Goal: Information Seeking & Learning: Learn about a topic

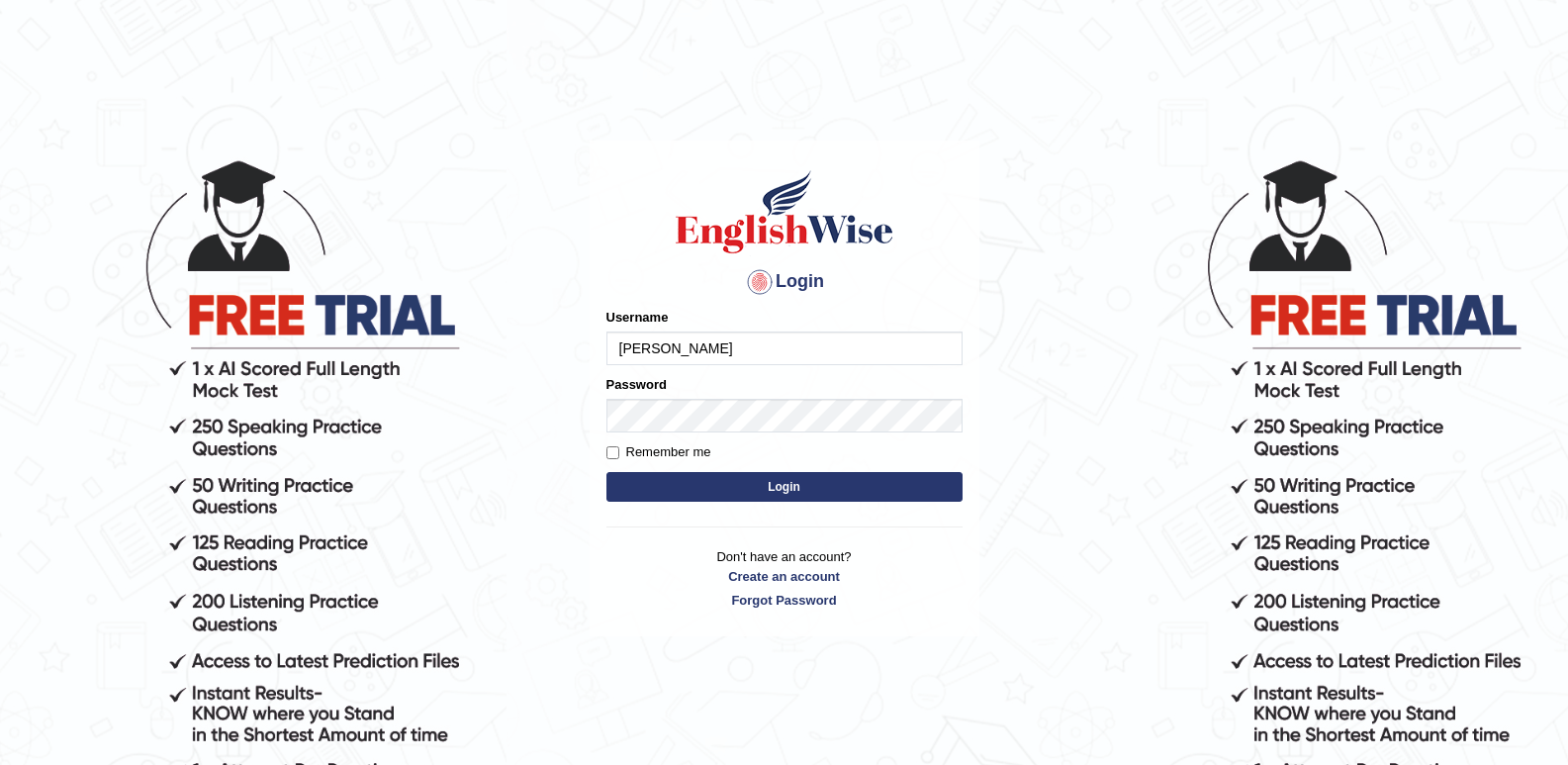
click at [606, 472] on button "Login" at bounding box center [784, 487] width 356 height 30
type input "siddartha"
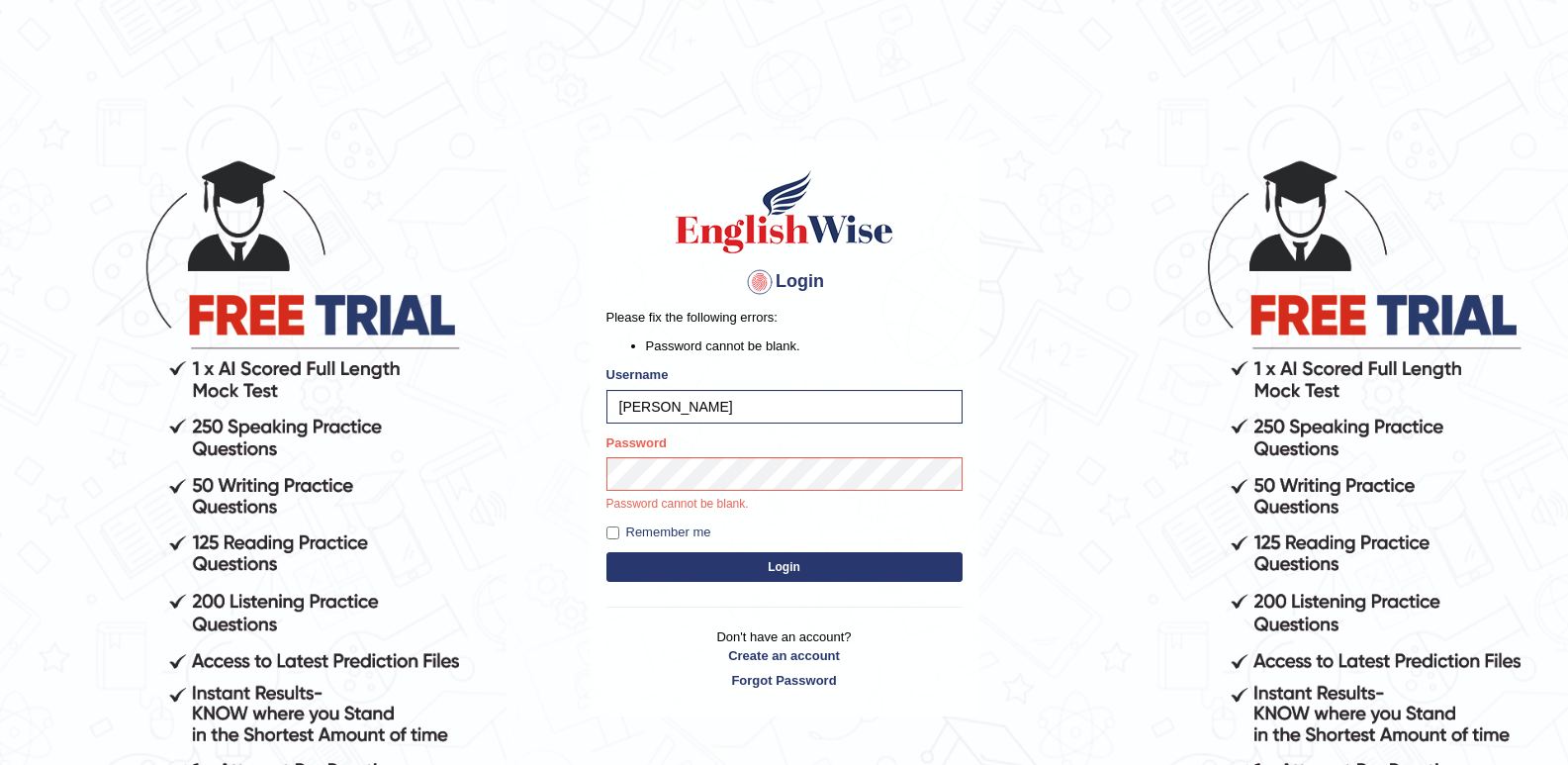
click at [740, 555] on button "Login" at bounding box center [784, 567] width 356 height 30
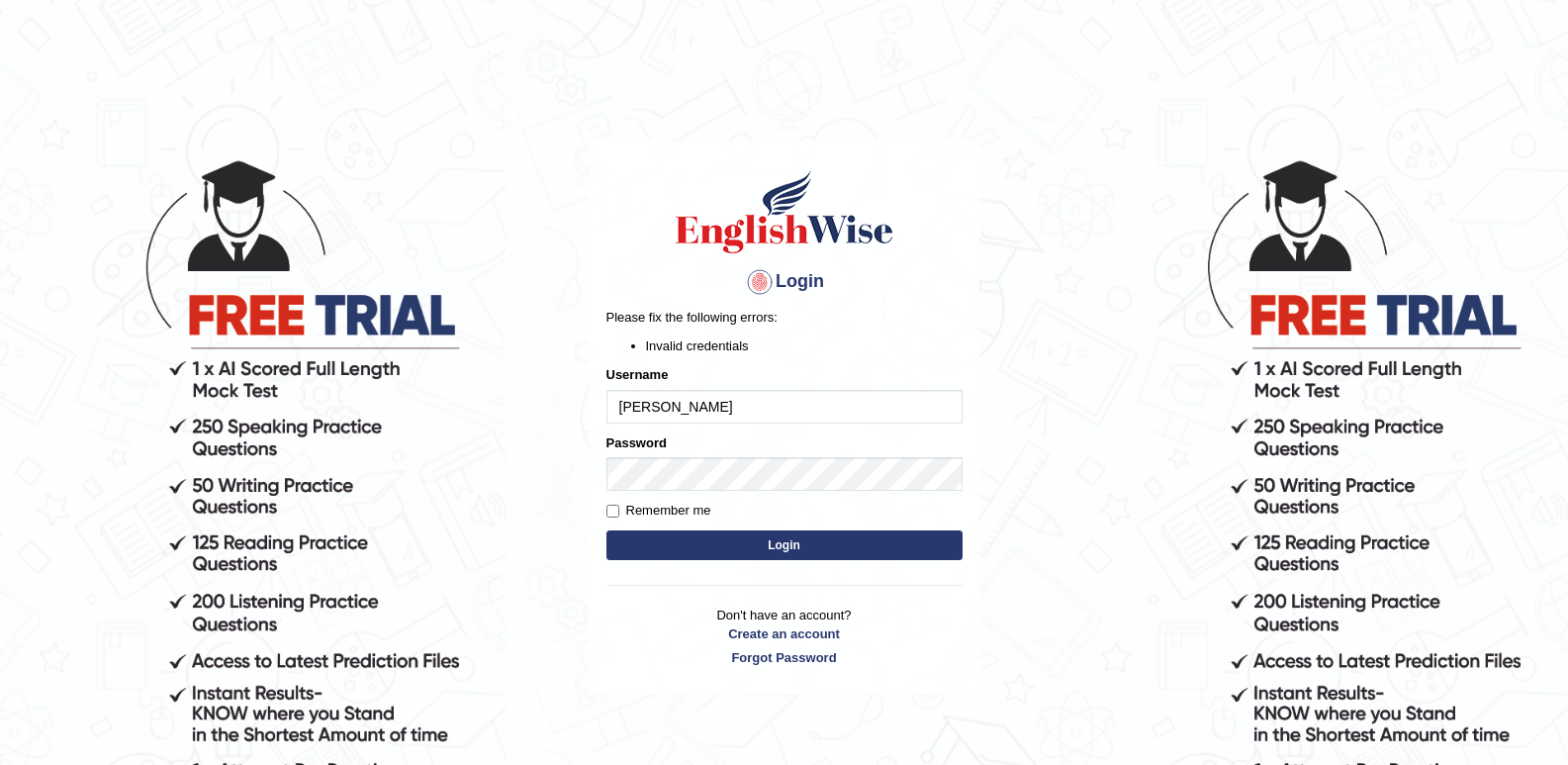
click at [789, 552] on button "Login" at bounding box center [784, 545] width 356 height 30
click at [0, 542] on body "Login Please fix the following errors: Invalid credentials Username [PERSON_NAM…" at bounding box center [784, 460] width 1568 height 765
click at [842, 550] on button "Login" at bounding box center [784, 545] width 356 height 30
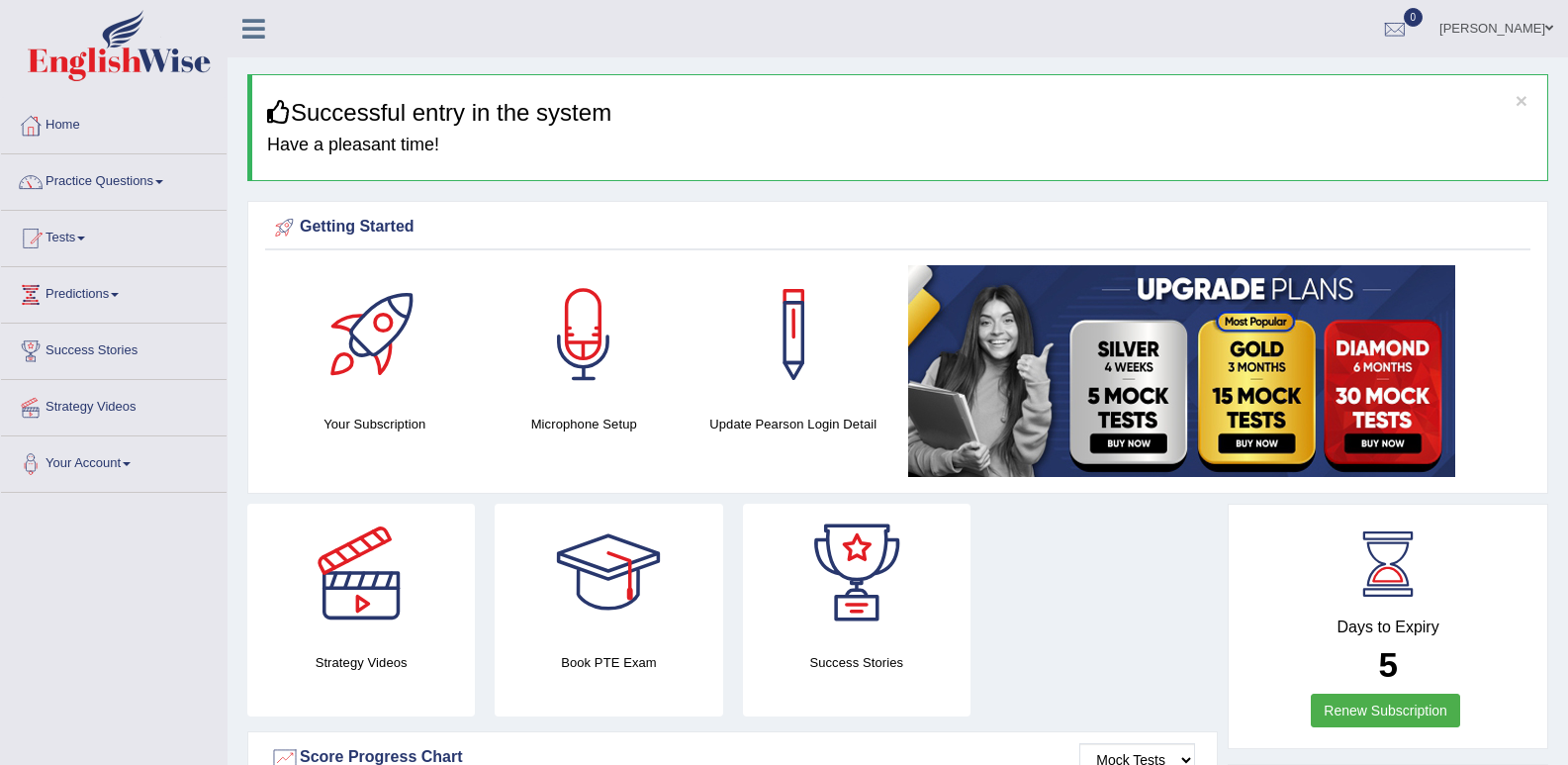
click at [1477, 218] on div "Getting Started" at bounding box center [897, 228] width 1255 height 30
click at [1477, 217] on div "Getting Started" at bounding box center [897, 228] width 1255 height 30
drag, startPoint x: 1502, startPoint y: 202, endPoint x: 1457, endPoint y: 218, distance: 47.8
drag, startPoint x: 1457, startPoint y: 218, endPoint x: 1295, endPoint y: 143, distance: 178.5
click at [1450, 209] on div "Getting Started Your Subscription Microphone Setup Update Pearson Login Detail ×" at bounding box center [897, 348] width 1300 height 293
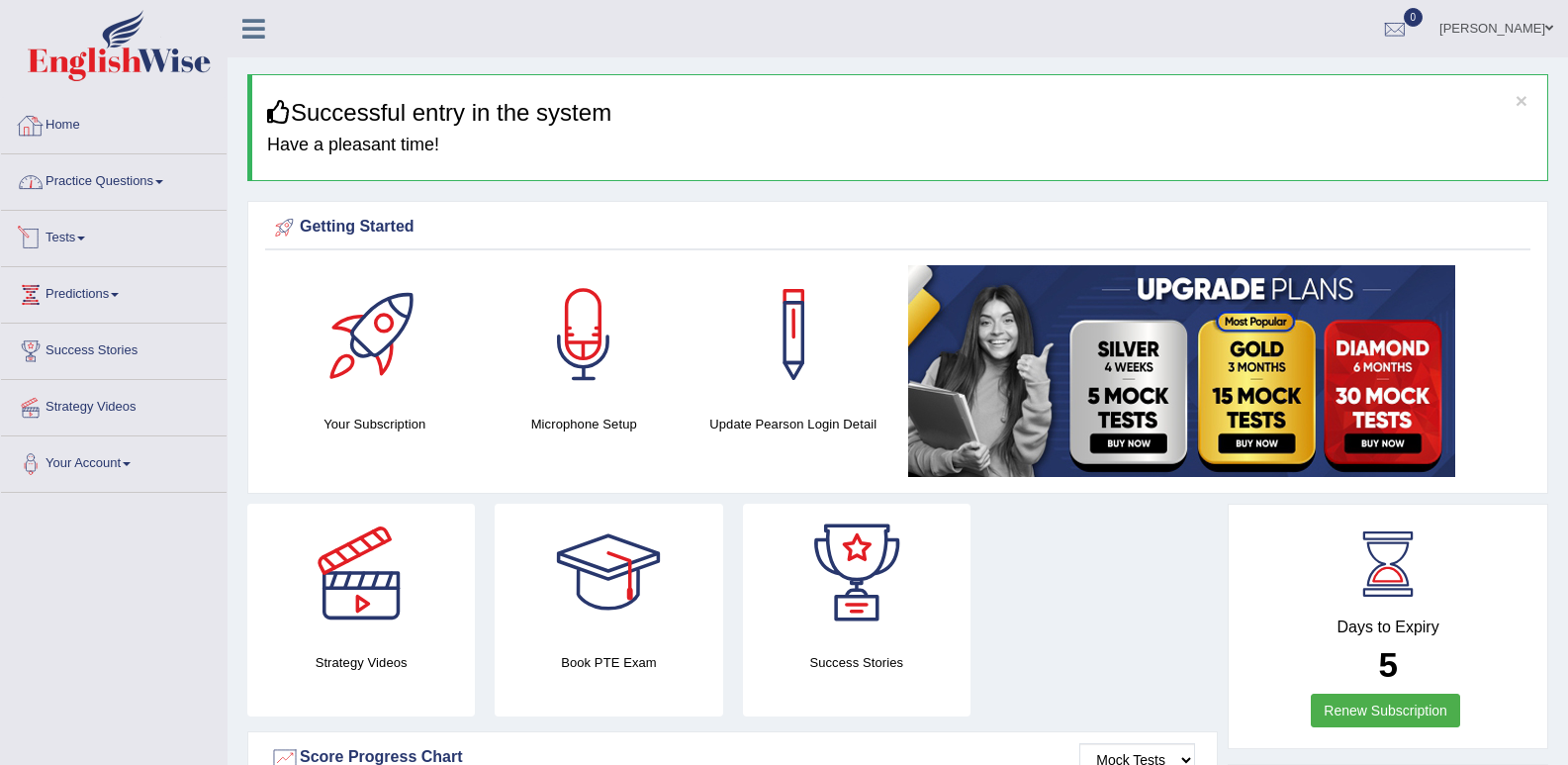
click at [149, 170] on link "Practice Questions" at bounding box center [113, 179] width 225 height 50
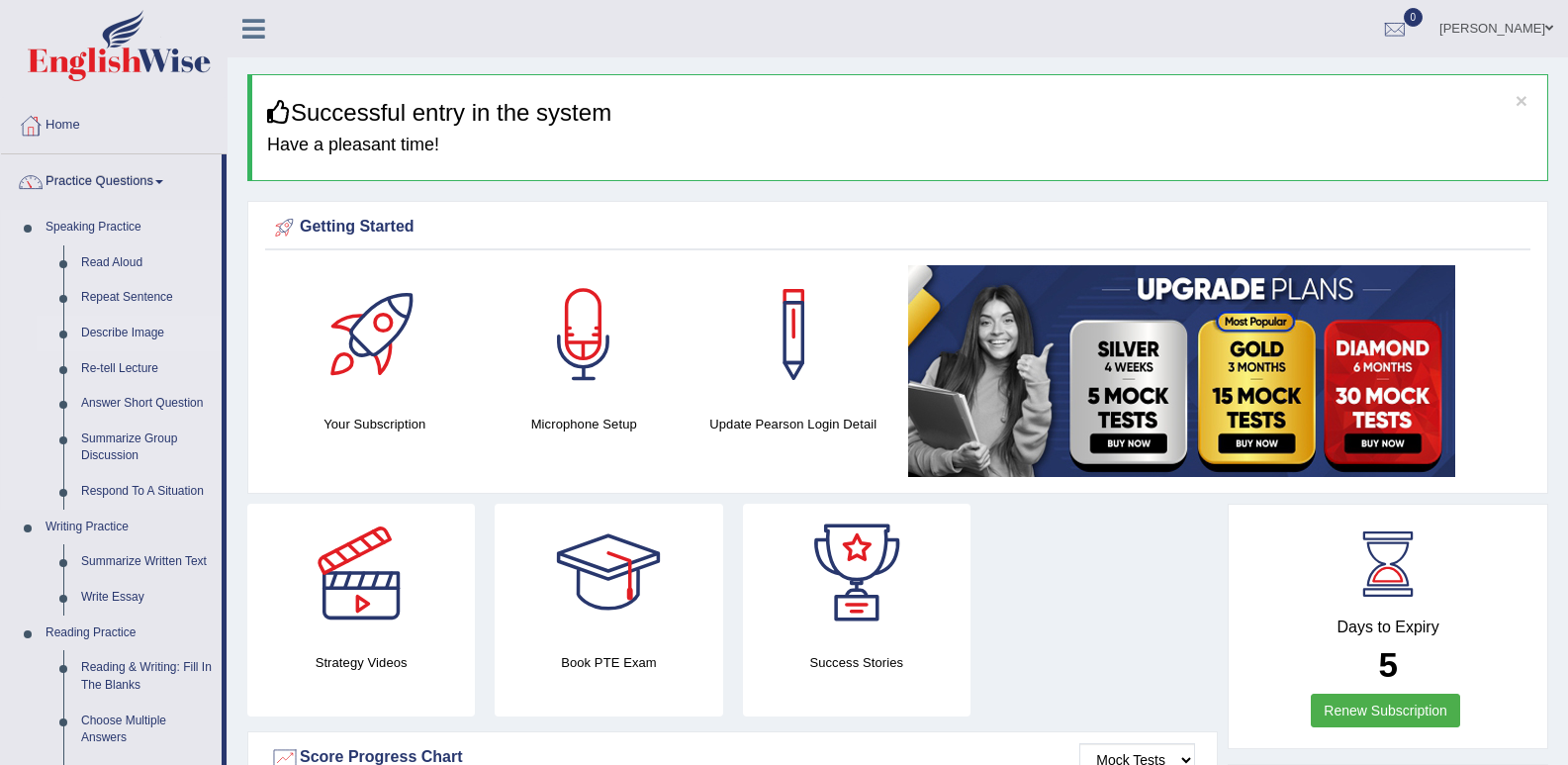
click at [156, 332] on link "Describe Image" at bounding box center [147, 334] width 149 height 36
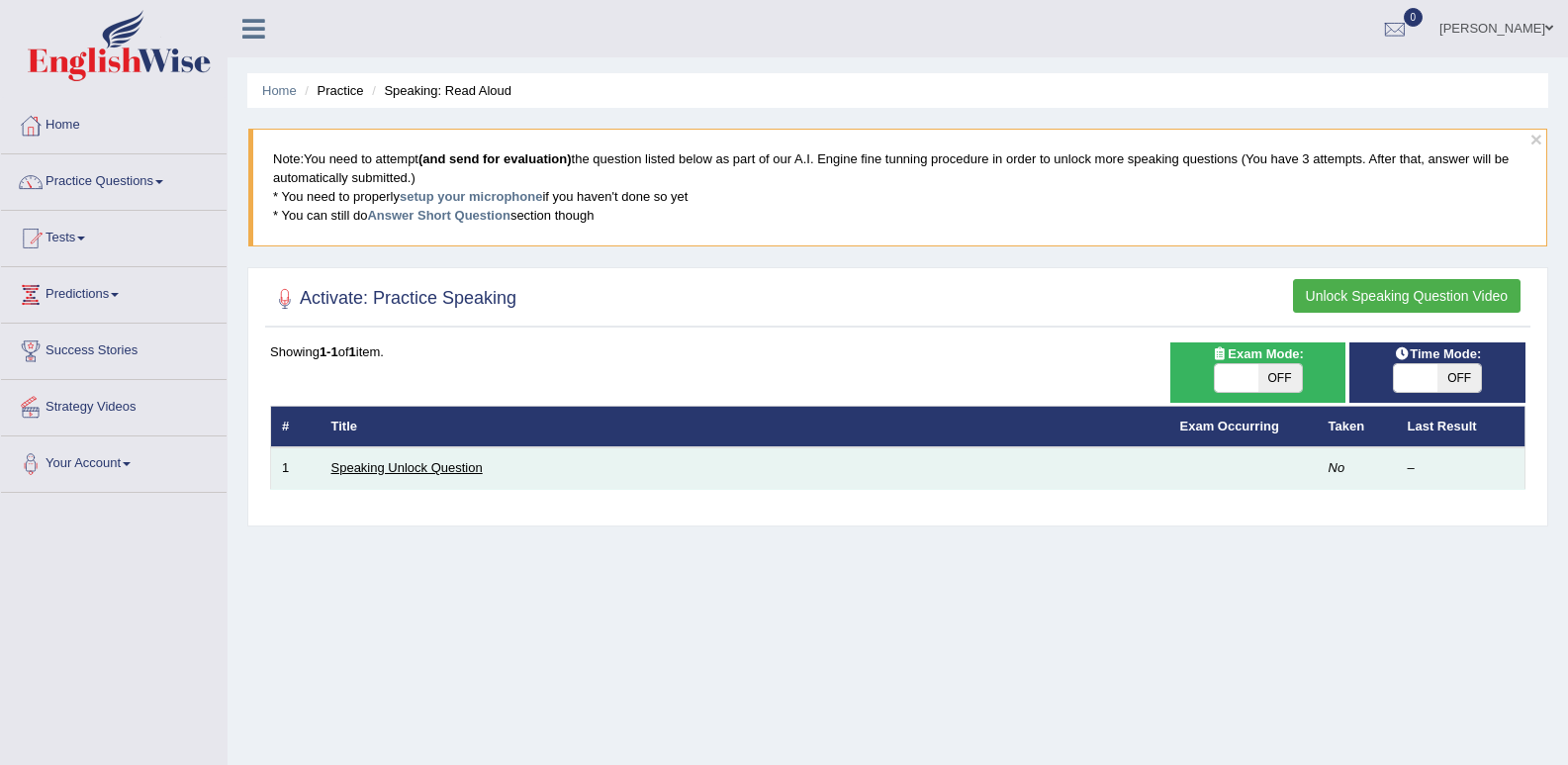
click at [464, 474] on link "Speaking Unlock Question" at bounding box center [407, 467] width 151 height 15
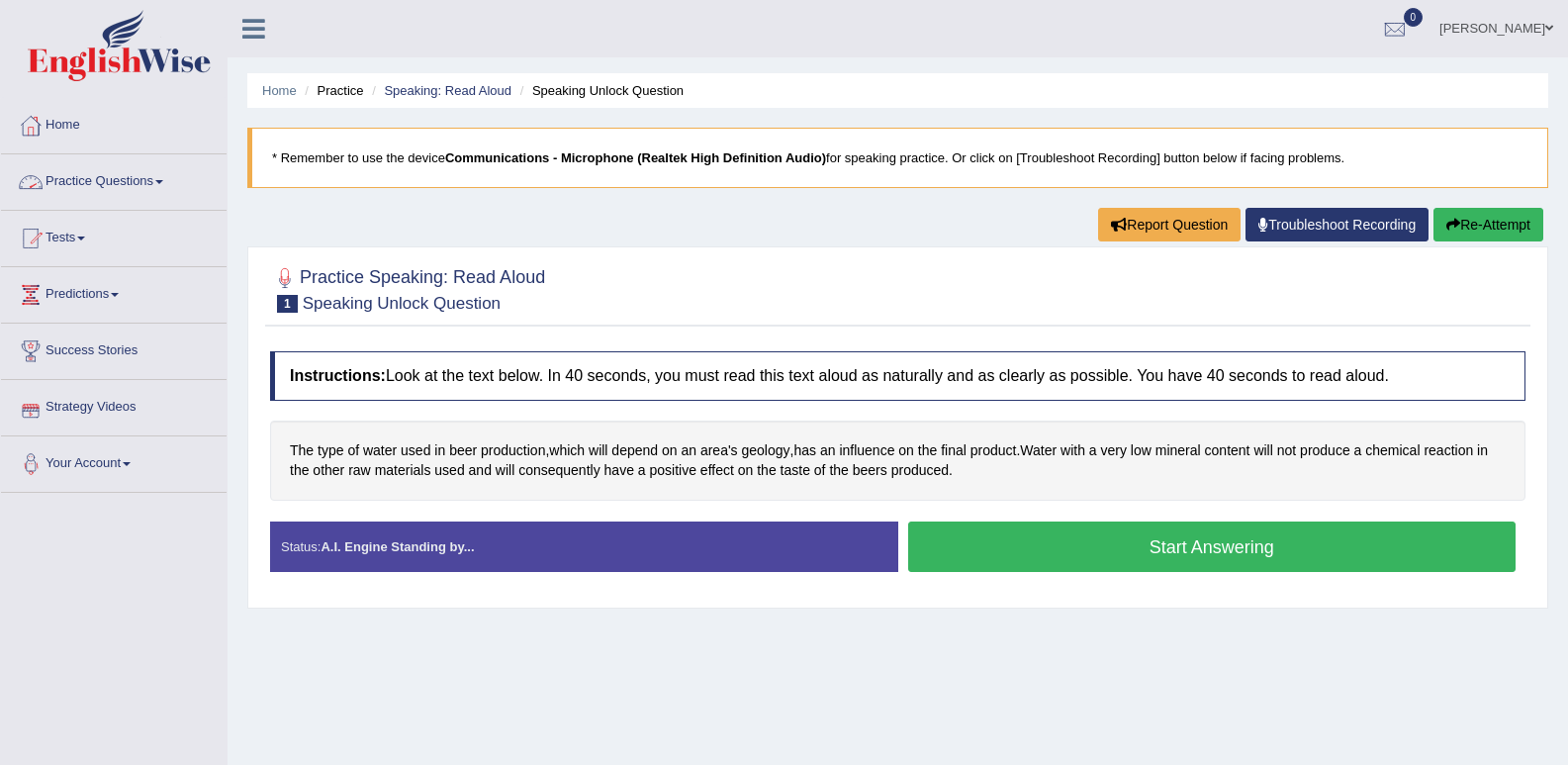
click at [171, 184] on link "Practice Questions" at bounding box center [113, 179] width 225 height 50
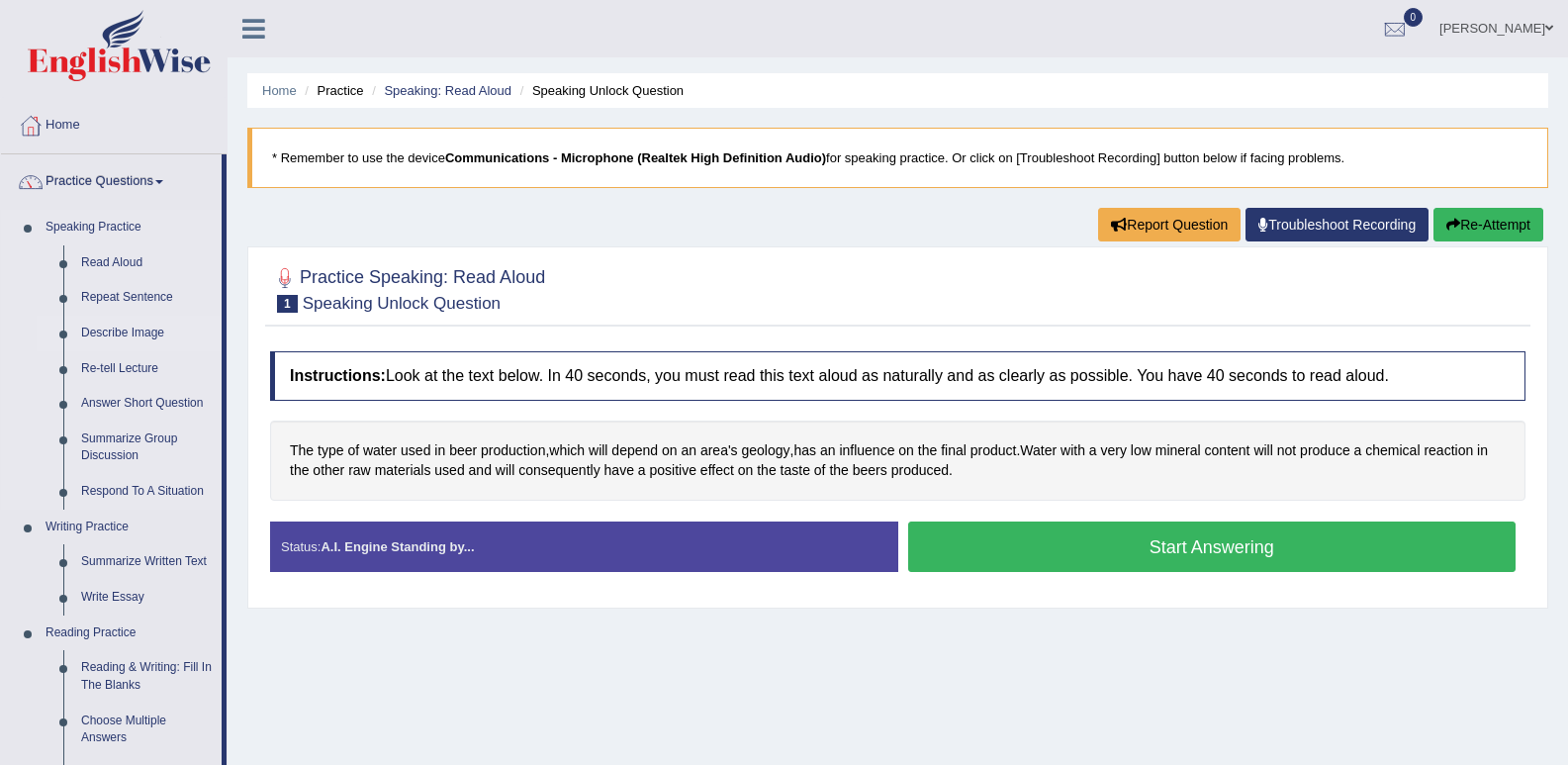
click at [134, 337] on link "Describe Image" at bounding box center [147, 334] width 149 height 36
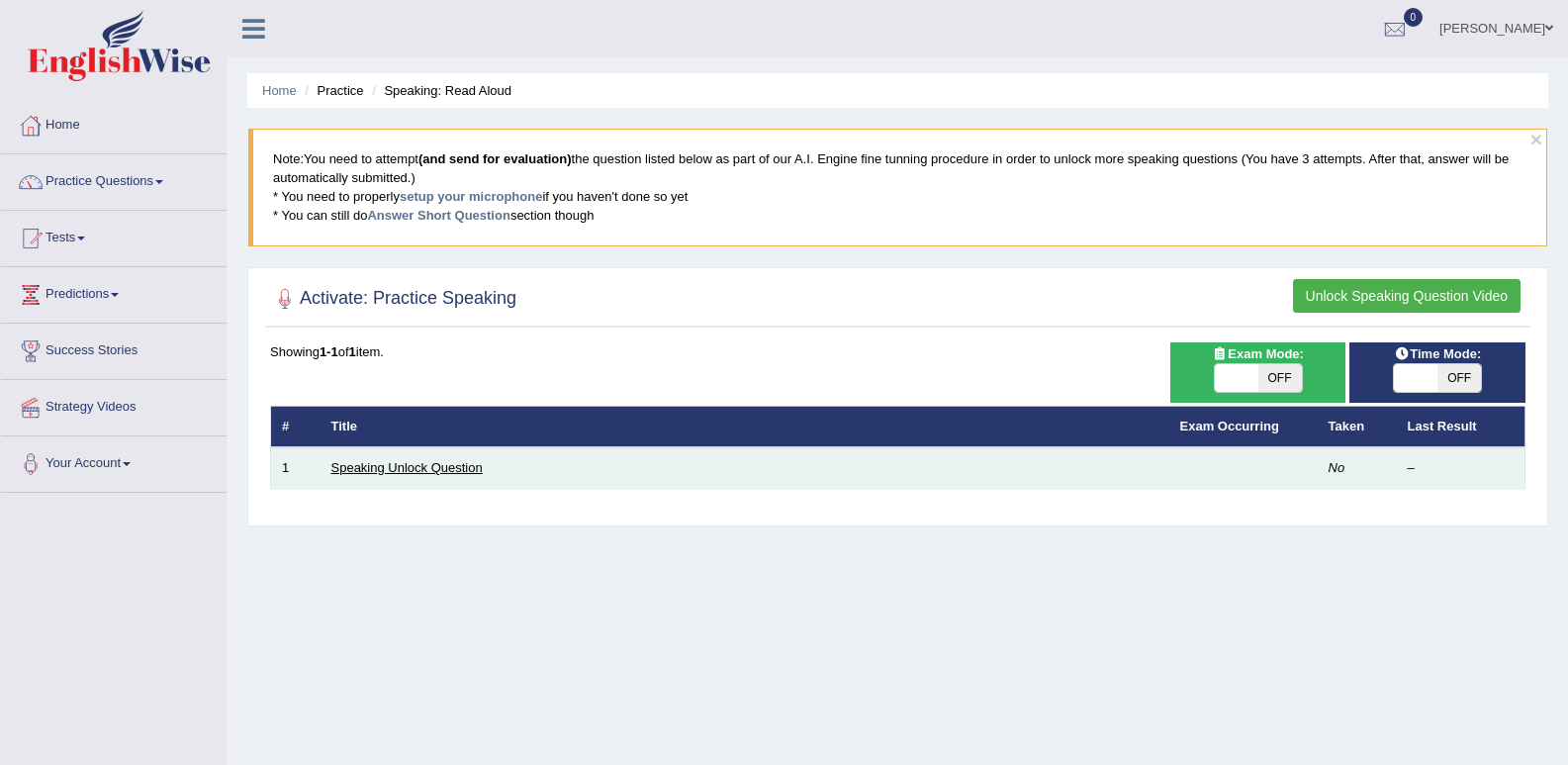
click at [425, 472] on link "Speaking Unlock Question" at bounding box center [407, 467] width 151 height 15
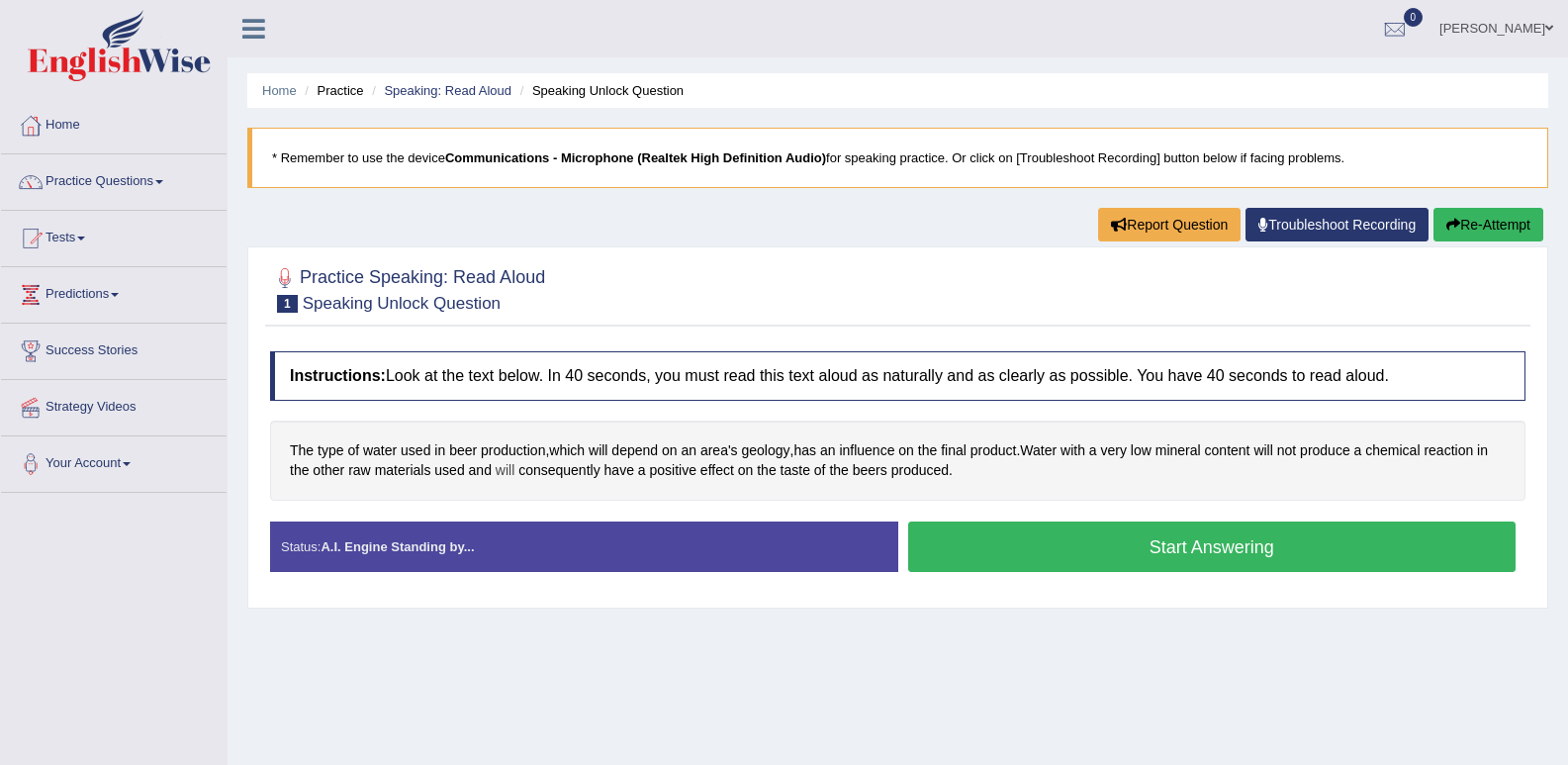
drag, startPoint x: 289, startPoint y: 451, endPoint x: 509, endPoint y: 476, distance: 221.4
click at [509, 476] on div "The type of water used in beer production , which will depend on an area's geol…" at bounding box center [897, 460] width 1255 height 80
click at [143, 174] on link "Practice Questions" at bounding box center [113, 179] width 225 height 50
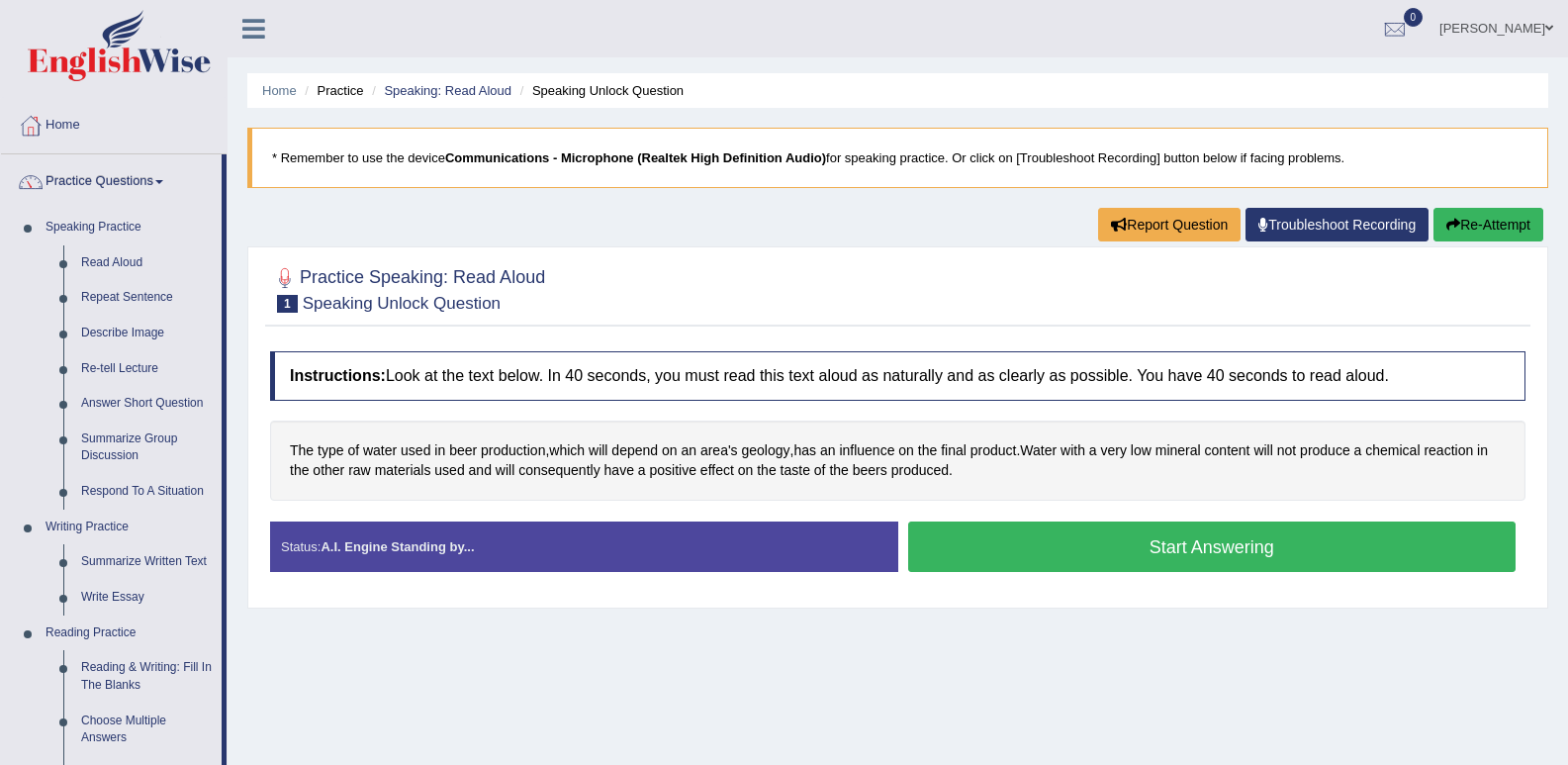
click at [564, 673] on div "Home Practice Speaking: Read Aloud Speaking Unlock Question * Remember to use t…" at bounding box center [897, 494] width 1340 height 989
click at [1497, 216] on button "Re-Attempt" at bounding box center [1487, 225] width 110 height 34
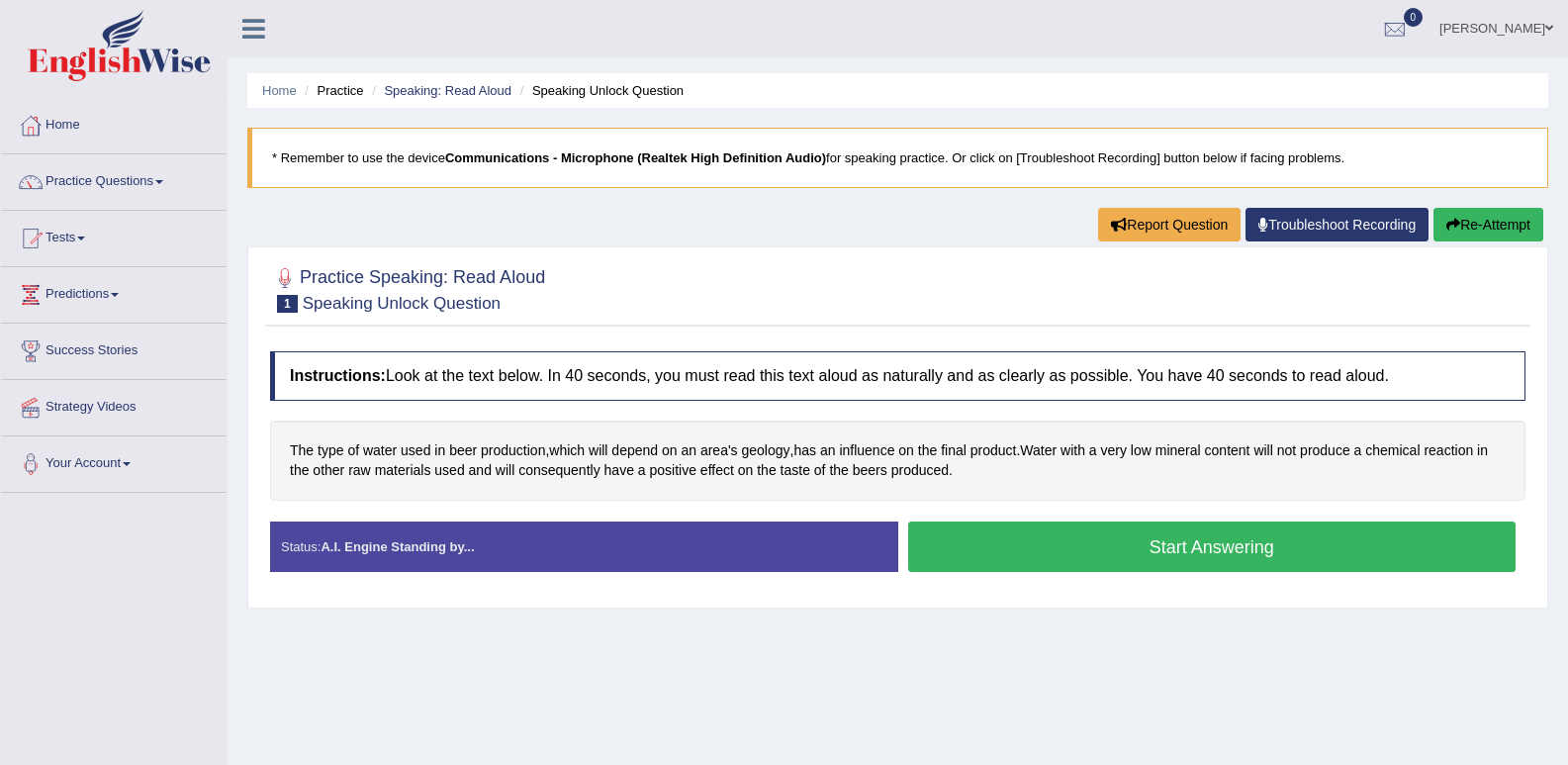
click at [1059, 546] on button "Start Answering" at bounding box center [1212, 547] width 608 height 51
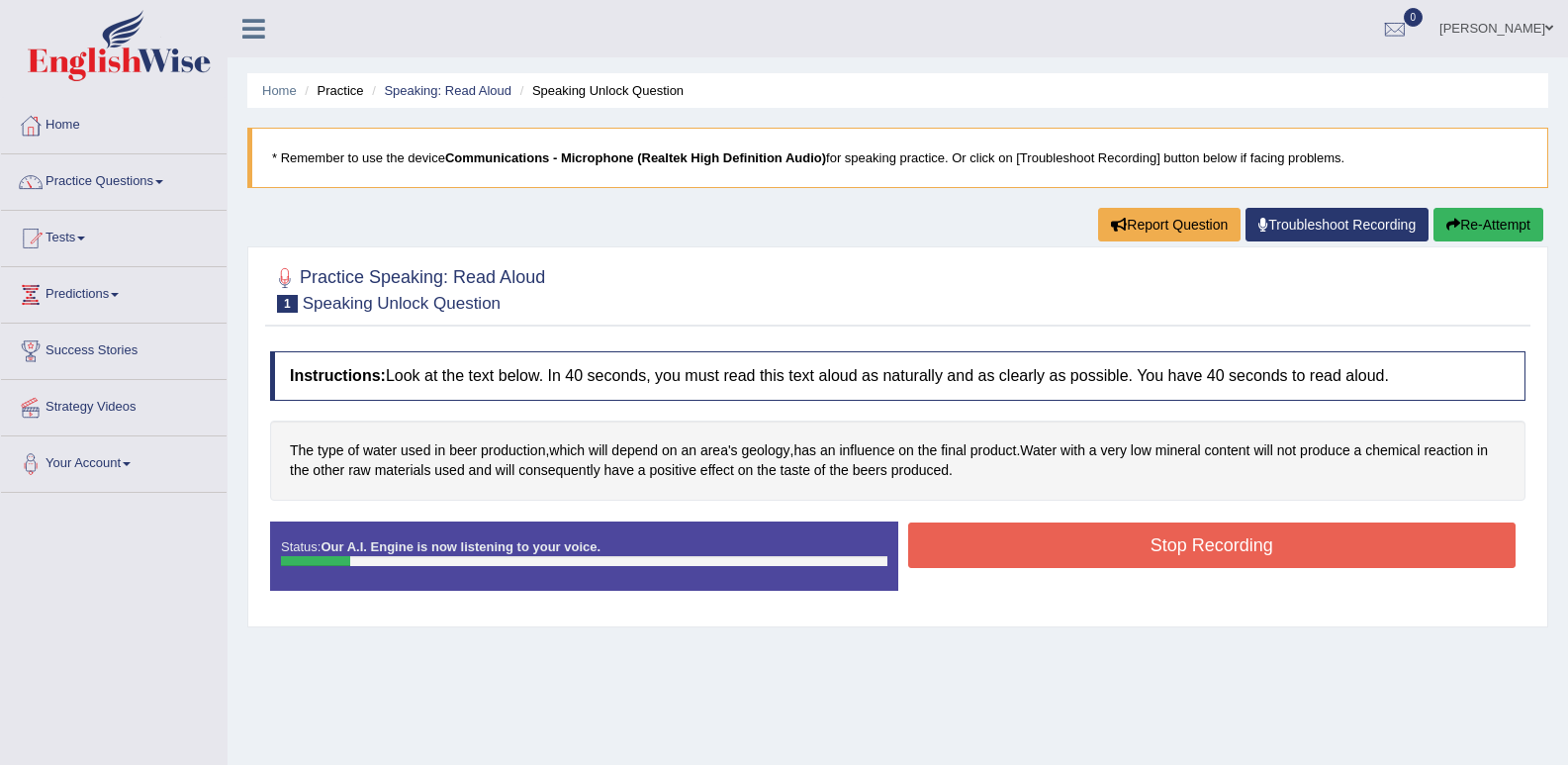
click at [1100, 547] on button "Stop Recording" at bounding box center [1212, 546] width 608 height 46
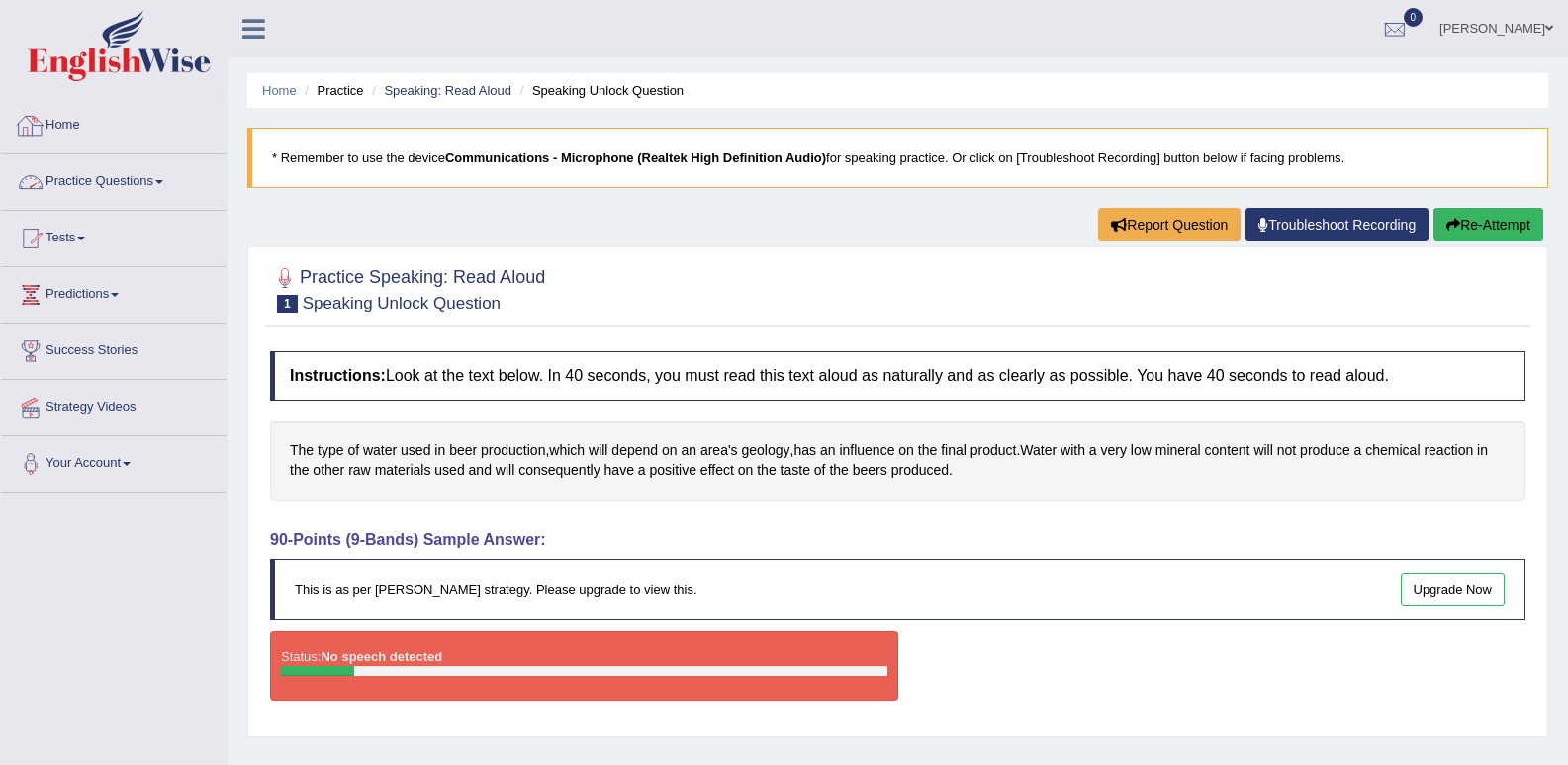
click at [115, 203] on link "Practice Questions" at bounding box center [113, 179] width 225 height 50
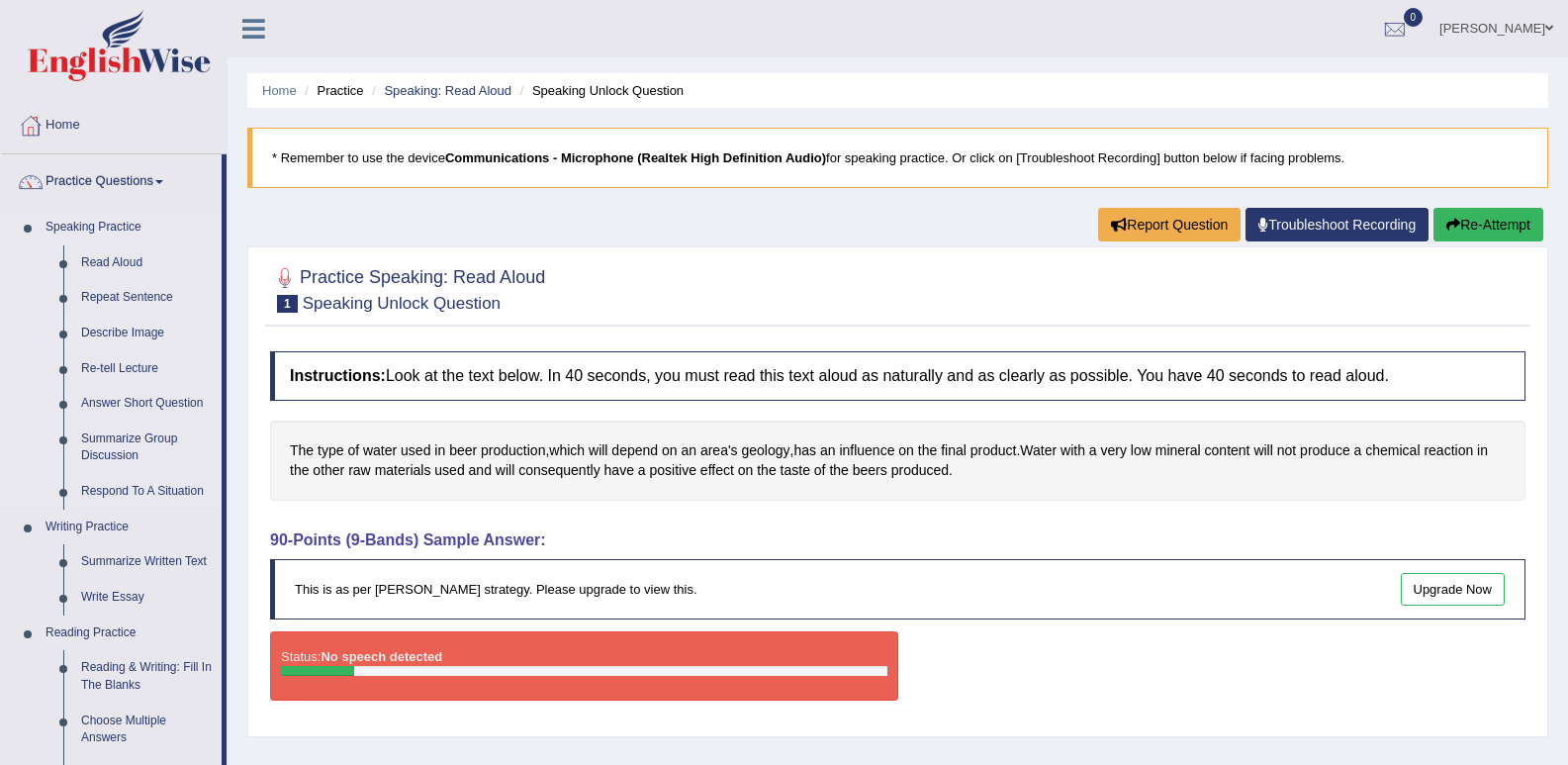
click at [132, 332] on link "Describe Image" at bounding box center [147, 334] width 149 height 36
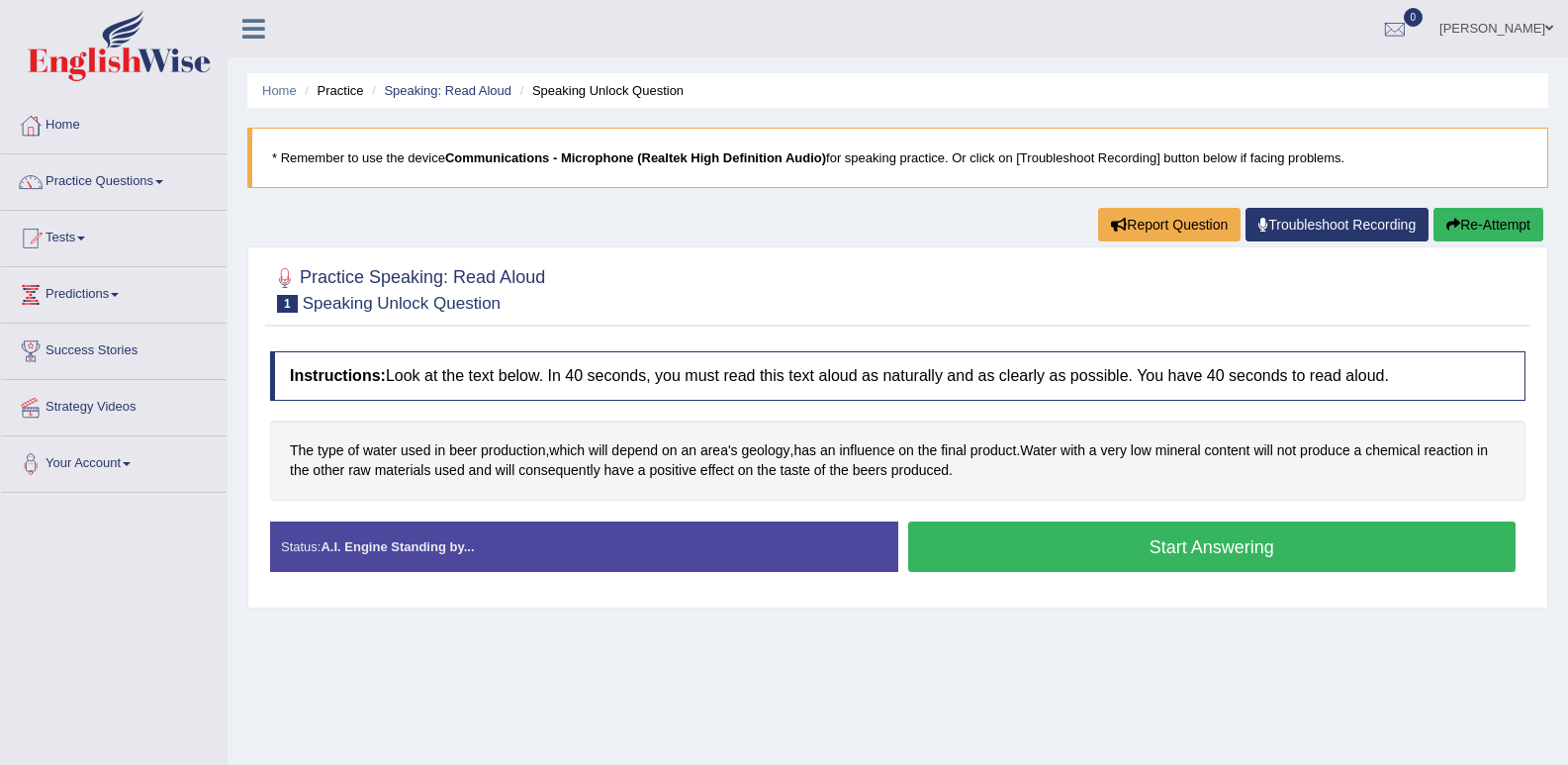
click at [1143, 549] on button "Start Answering" at bounding box center [1212, 547] width 608 height 51
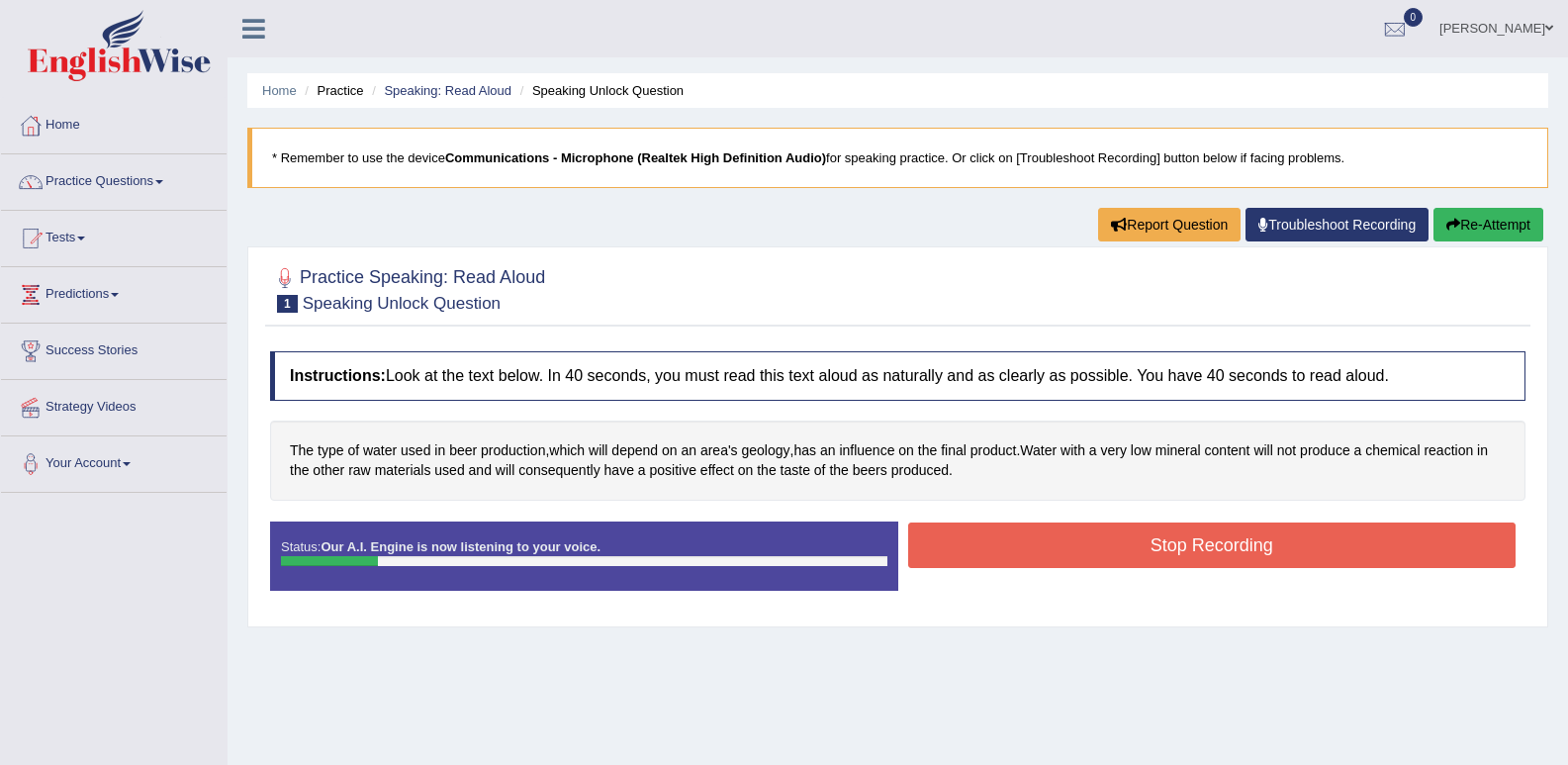
drag, startPoint x: 568, startPoint y: 478, endPoint x: 524, endPoint y: 436, distance: 60.8
click at [980, 545] on button "Stop Recording" at bounding box center [1212, 546] width 608 height 46
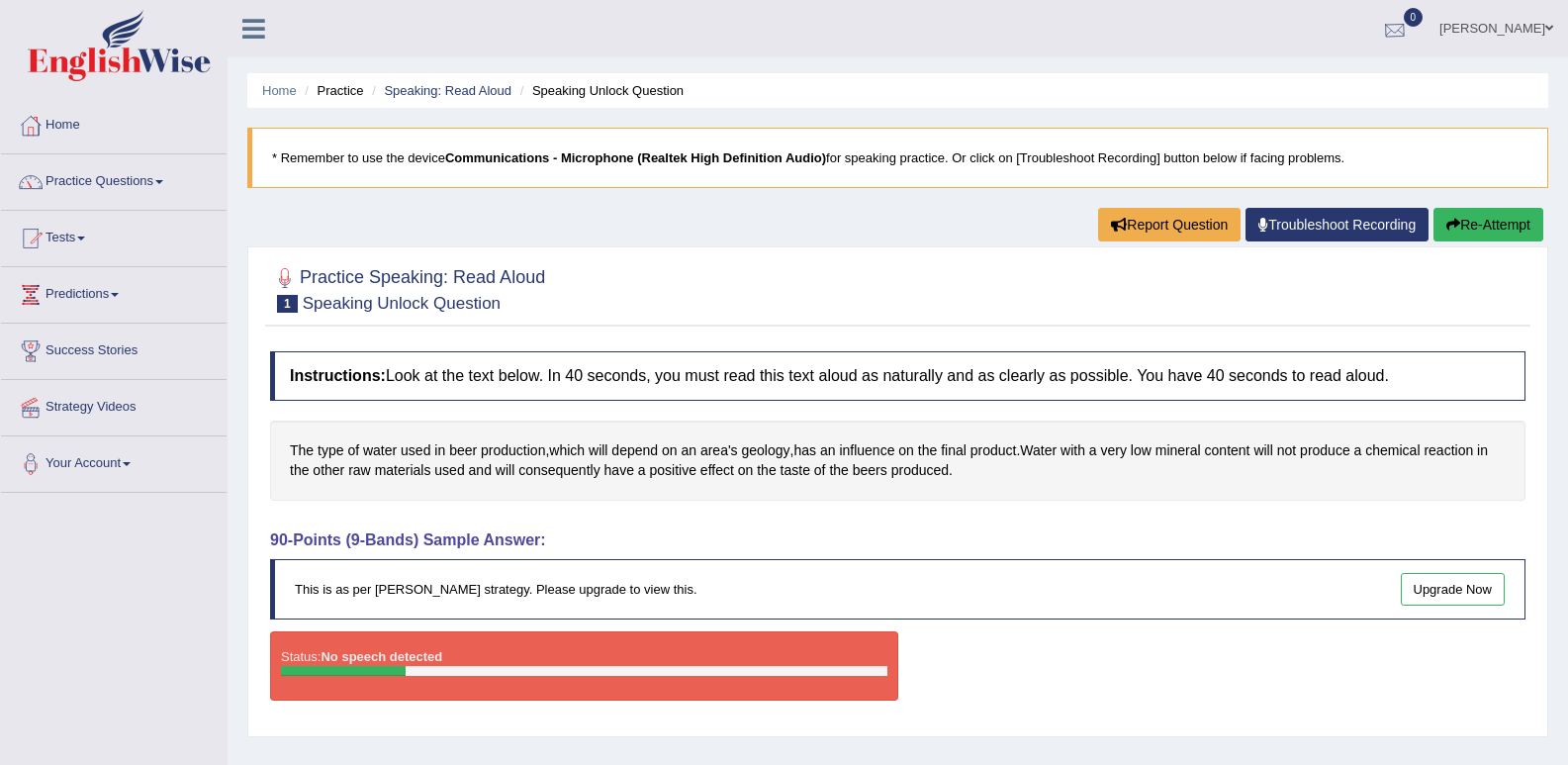
click at [1380, 38] on div at bounding box center [1395, 30] width 30 height 30
click at [1235, 82] on strong "See All Alerts" at bounding box center [1269, 83] width 88 height 16
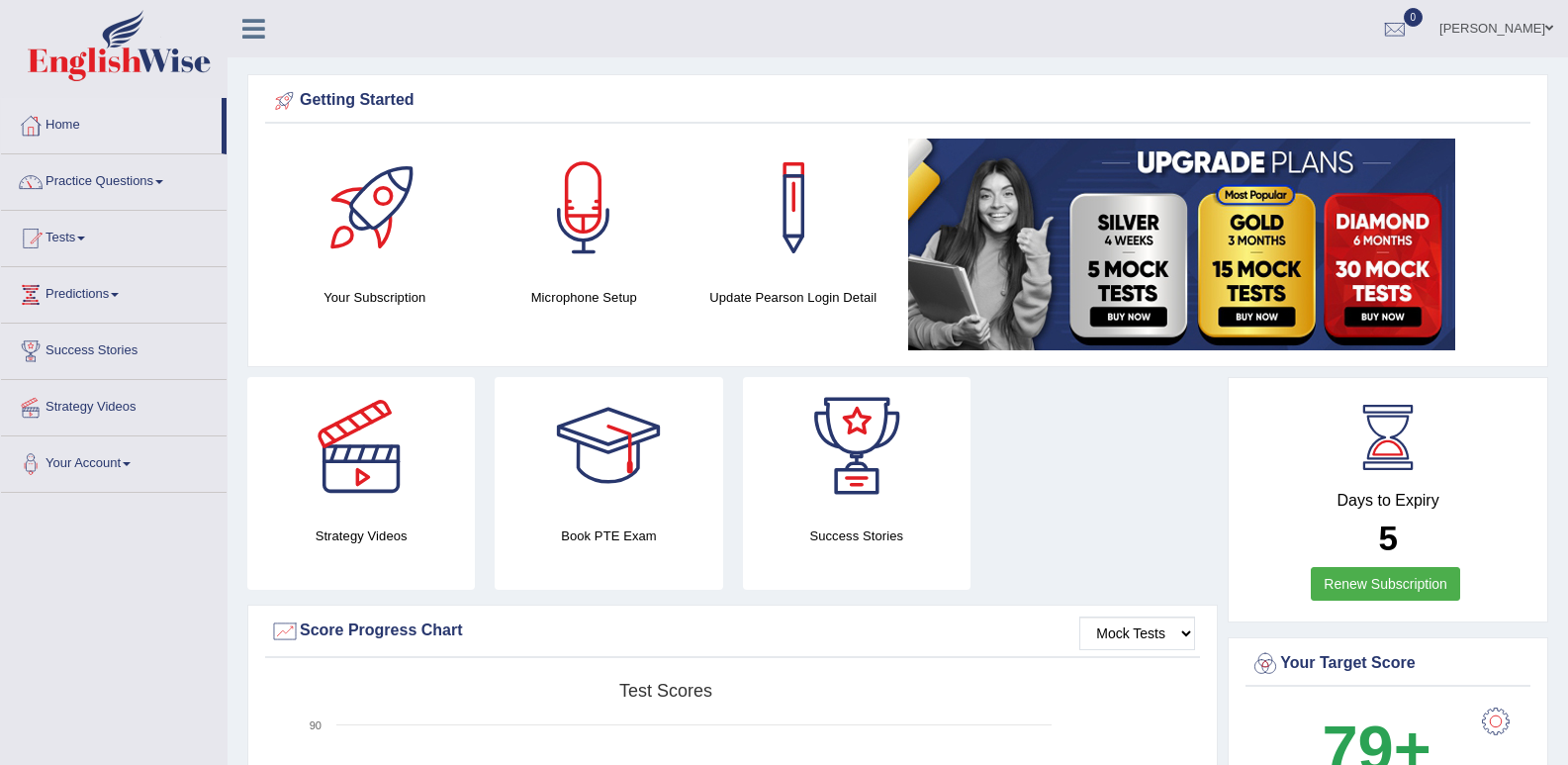
click at [160, 177] on link "Practice Questions" at bounding box center [113, 179] width 225 height 50
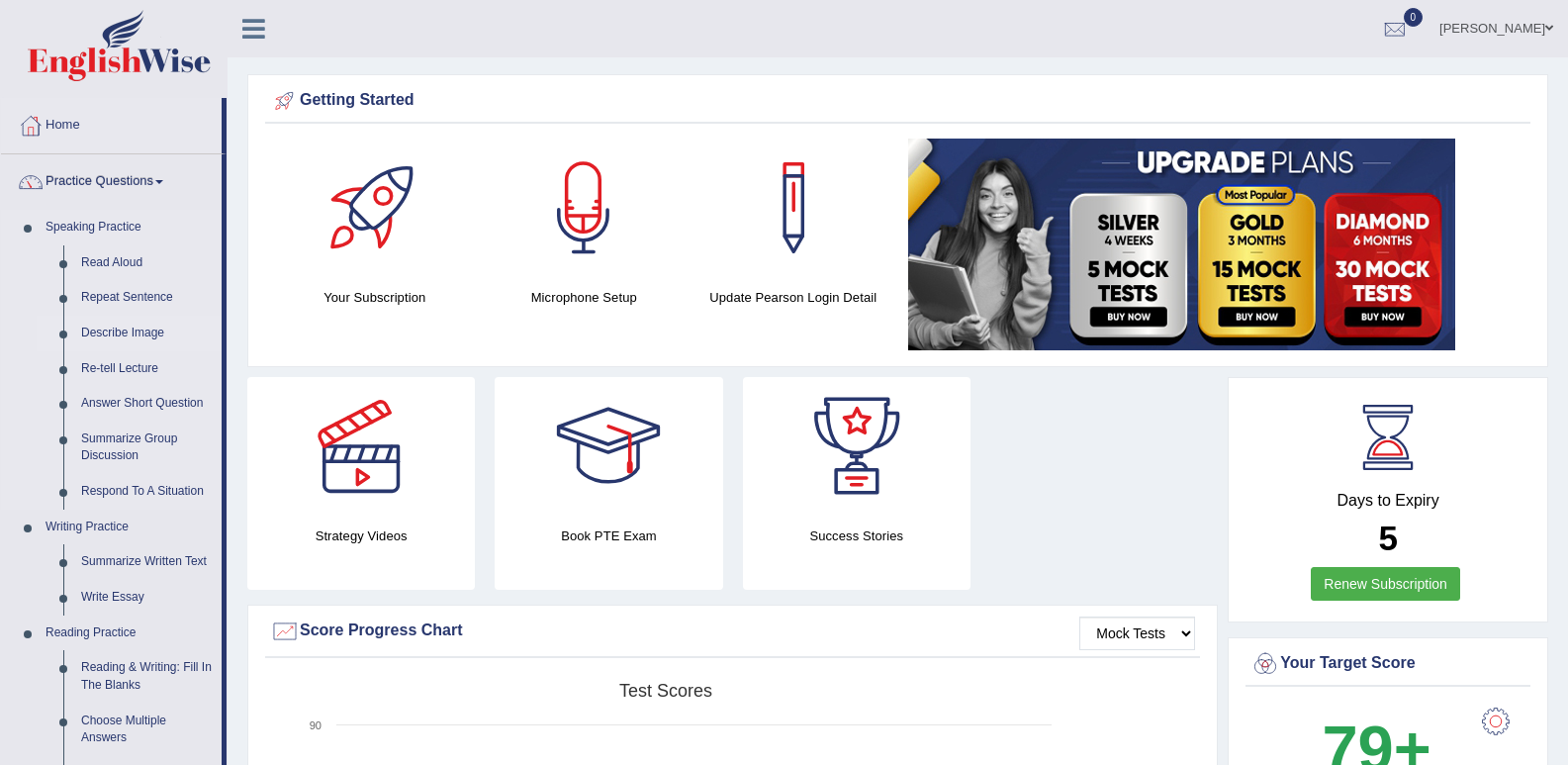
click at [100, 331] on link "Describe Image" at bounding box center [147, 334] width 149 height 36
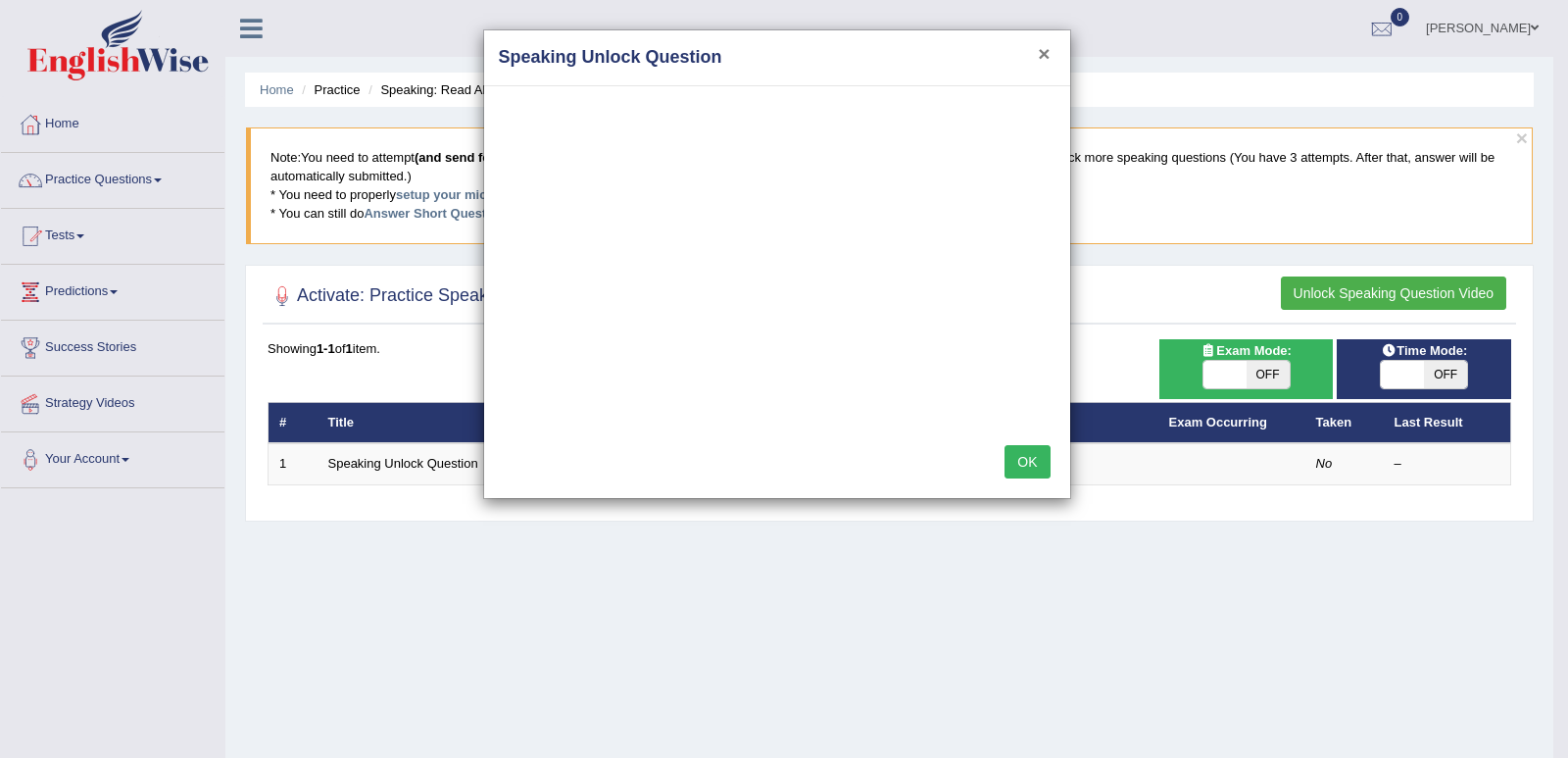
click at [1042, 51] on button "×" at bounding box center [1044, 53] width 12 height 21
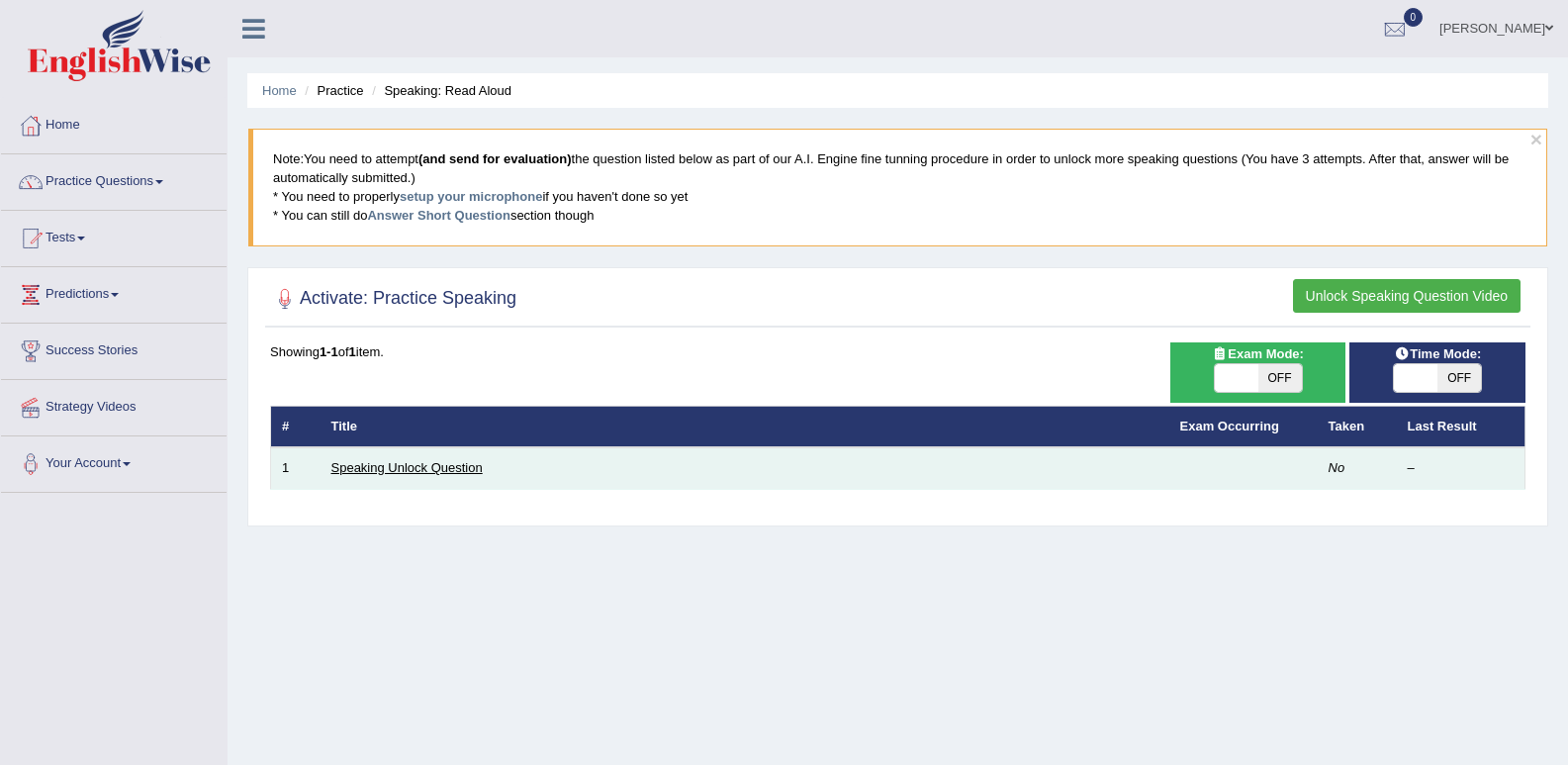
click at [437, 461] on link "Speaking Unlock Question" at bounding box center [407, 467] width 151 height 15
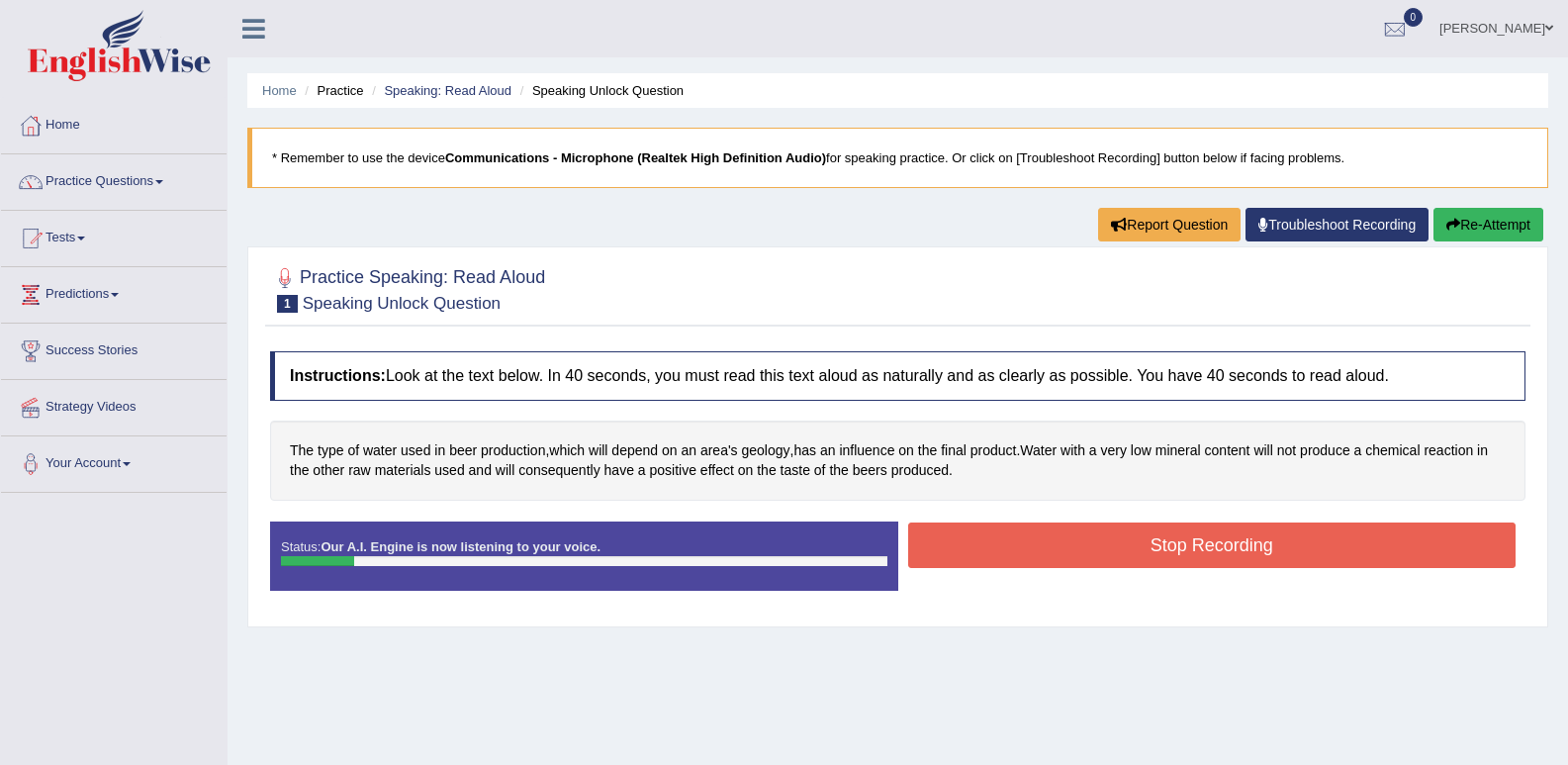
click at [1177, 537] on button "Stop Recording" at bounding box center [1212, 546] width 608 height 46
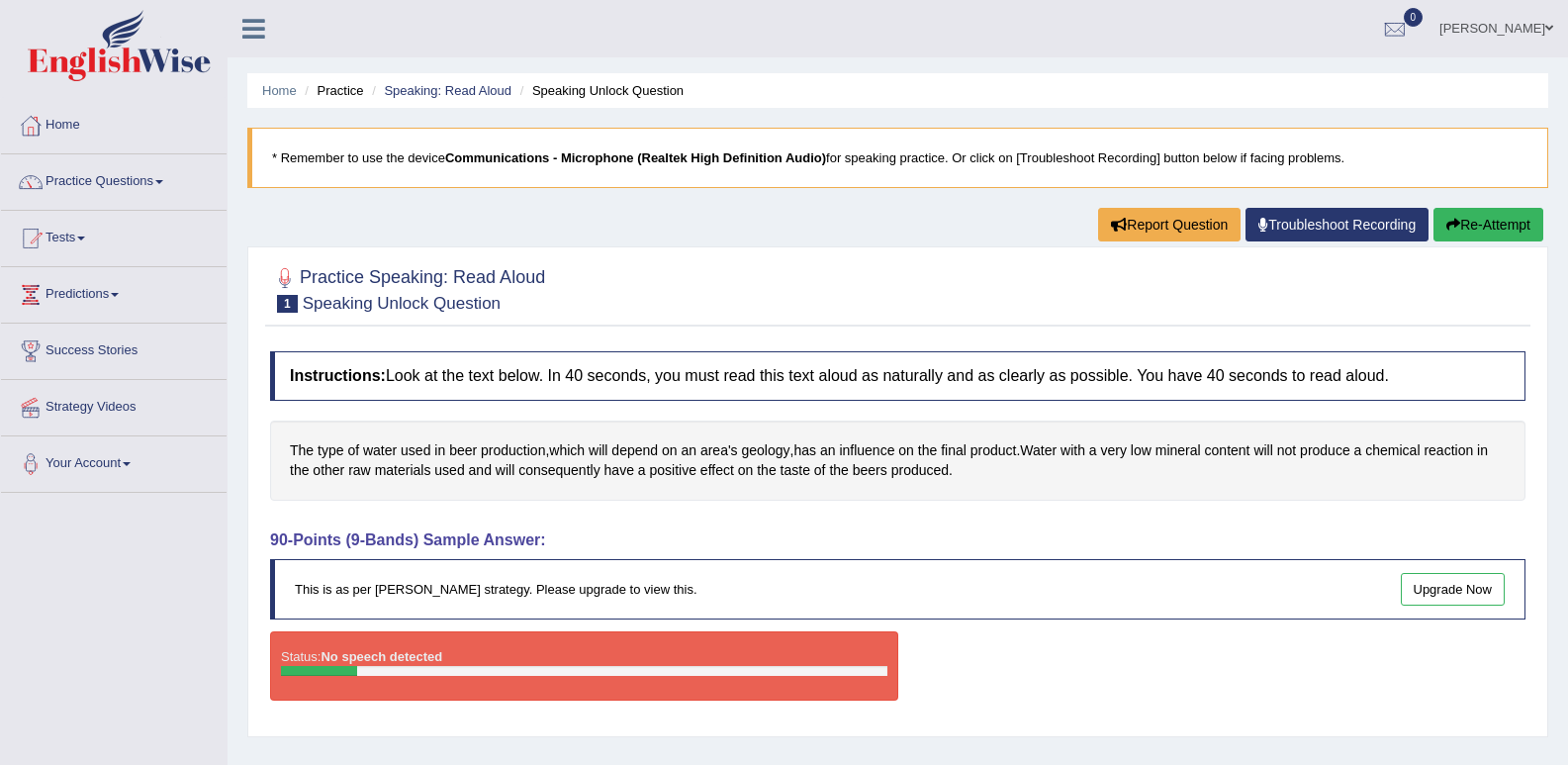
scroll to position [99, 0]
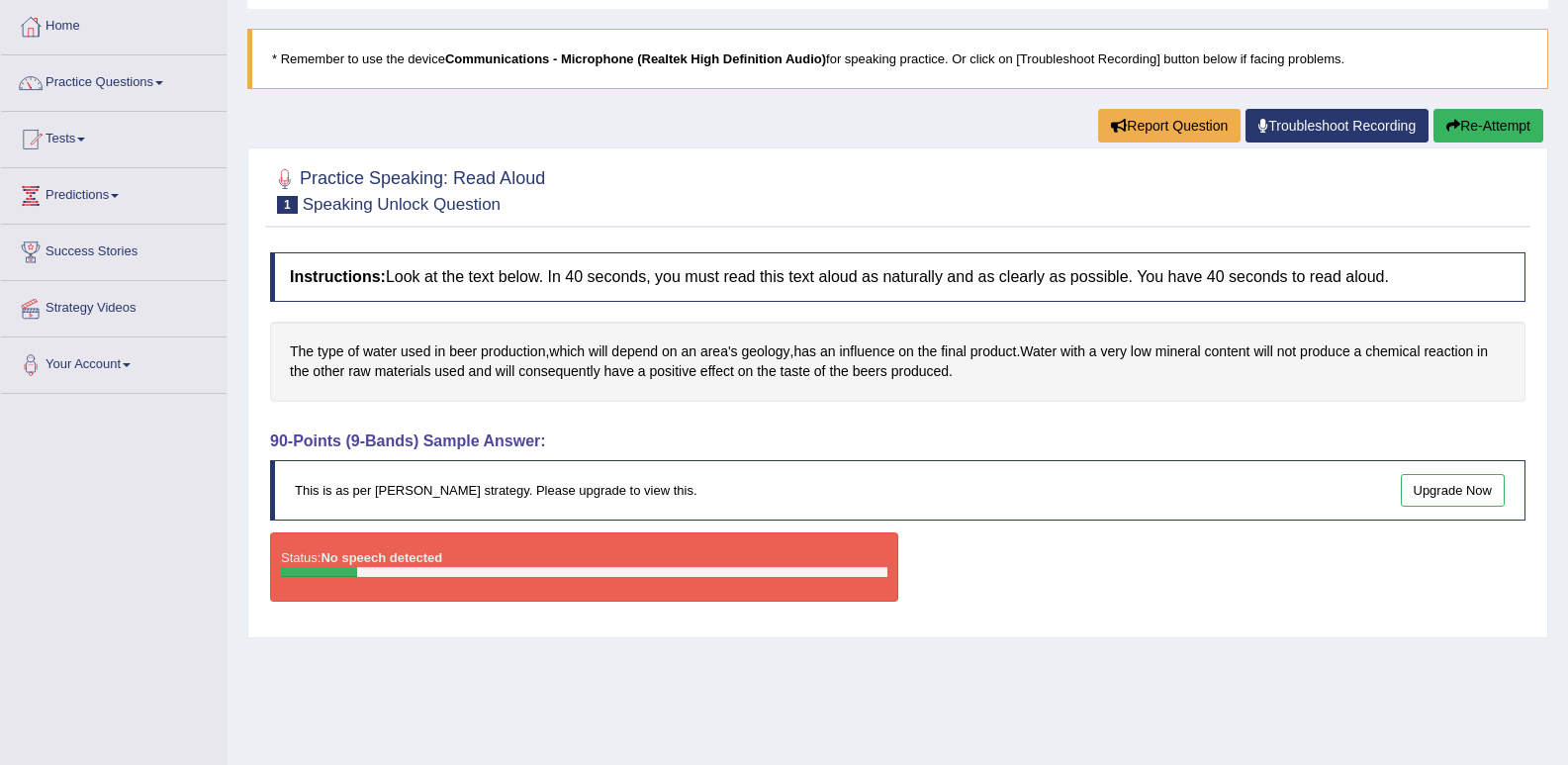
click at [1455, 486] on link "Upgrade Now" at bounding box center [1453, 490] width 105 height 33
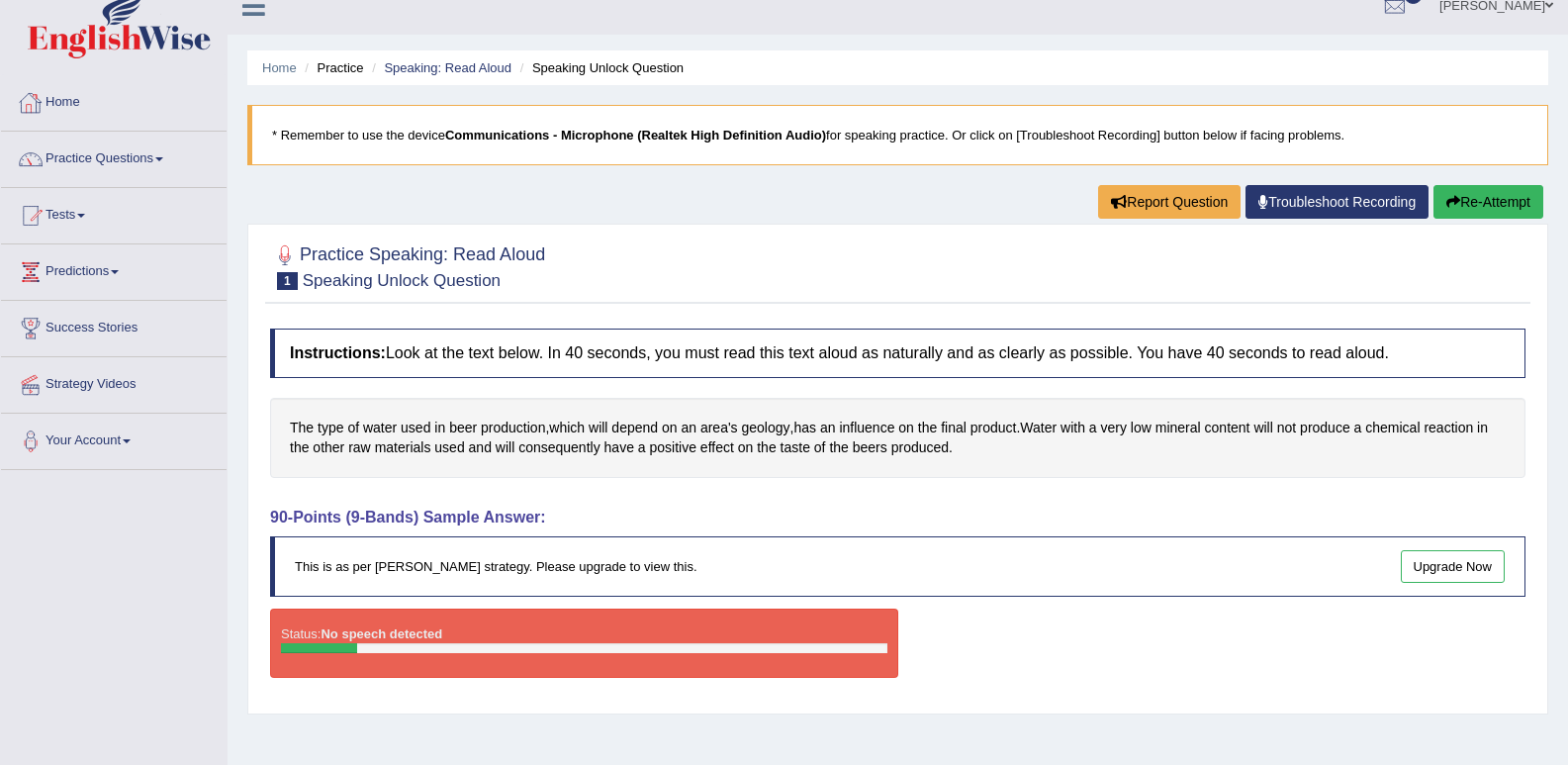
scroll to position [0, 0]
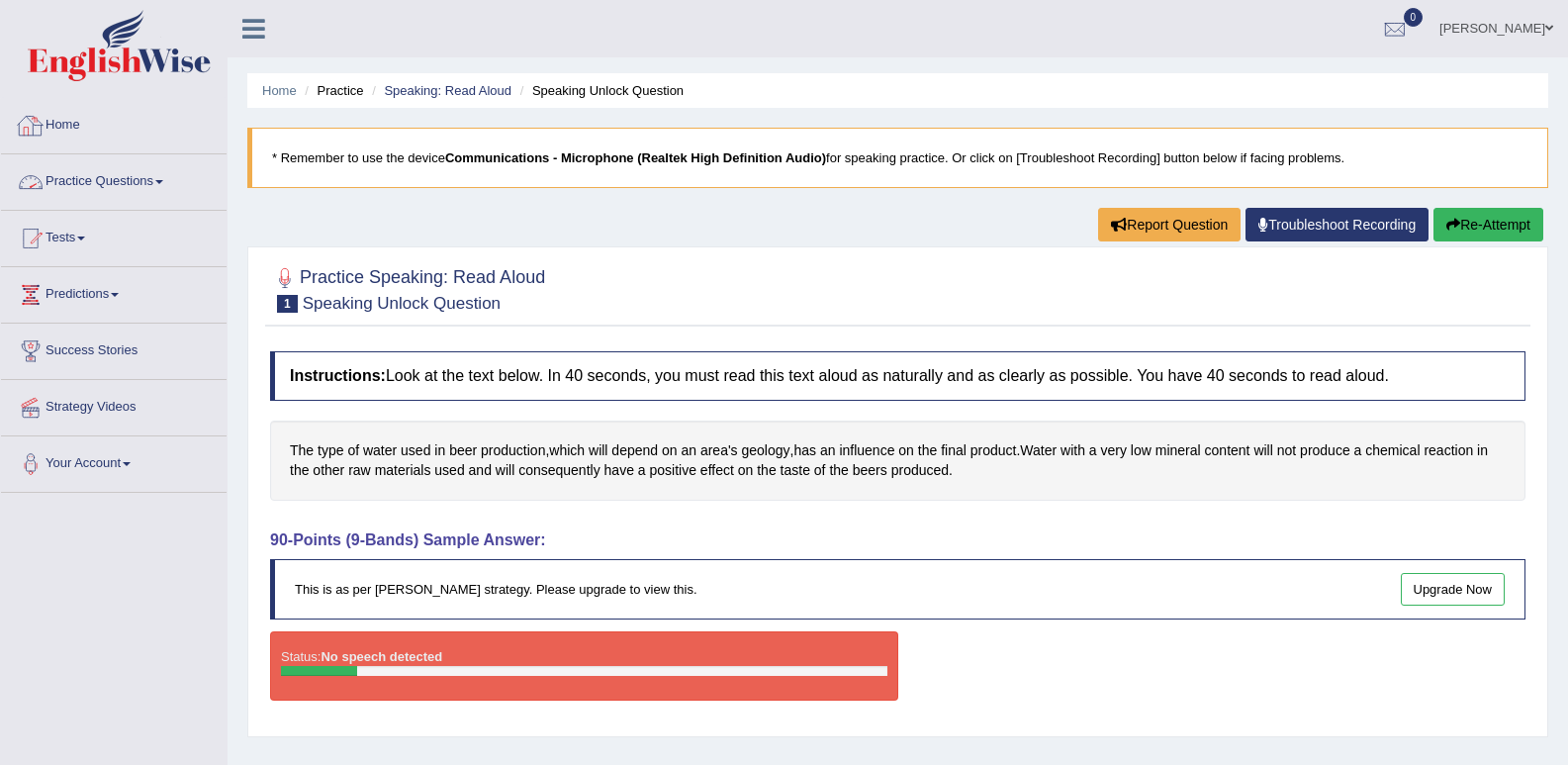
click at [112, 179] on link "Practice Questions" at bounding box center [113, 179] width 225 height 50
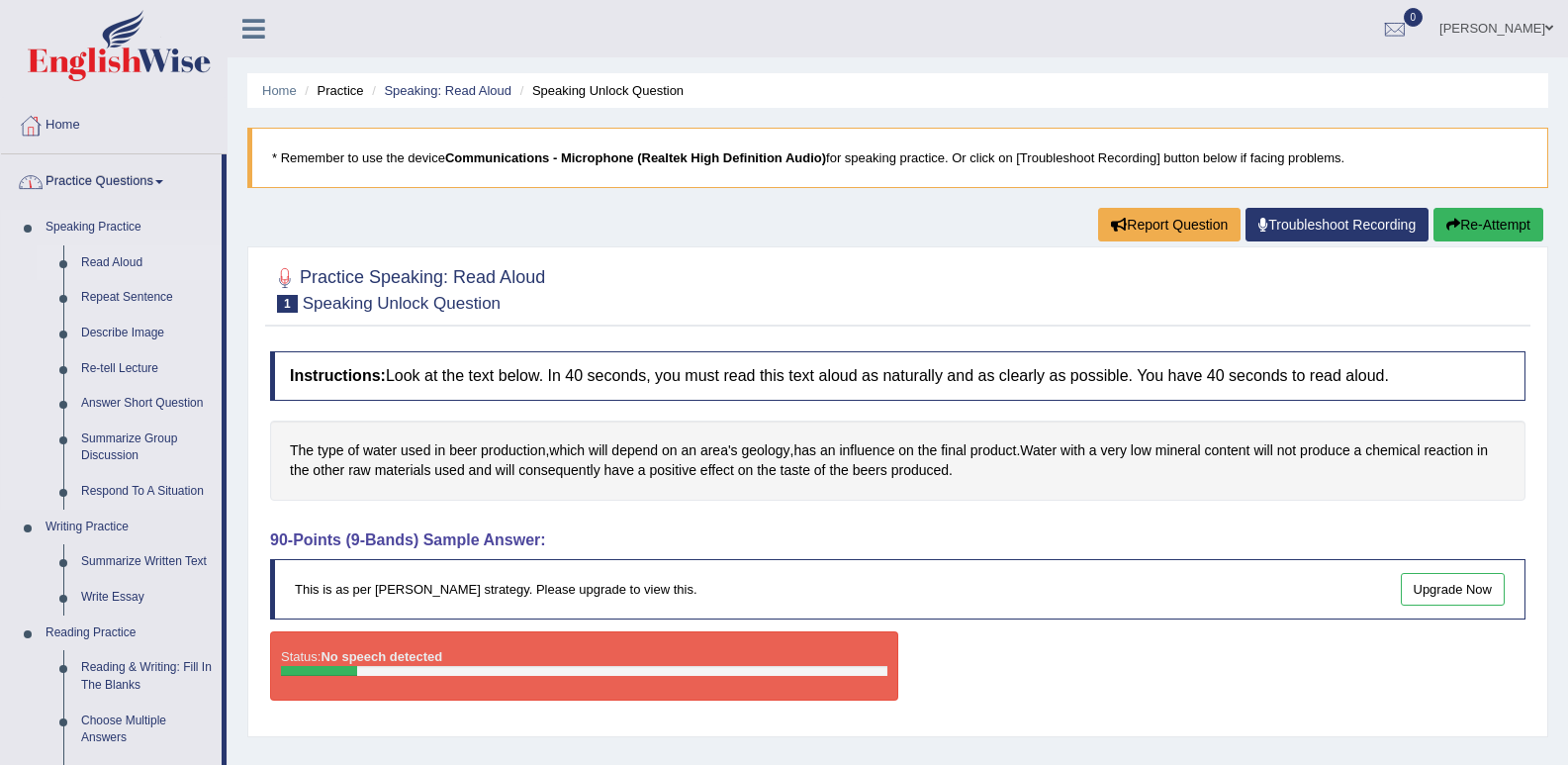
click at [89, 266] on link "Read Aloud" at bounding box center [147, 263] width 149 height 36
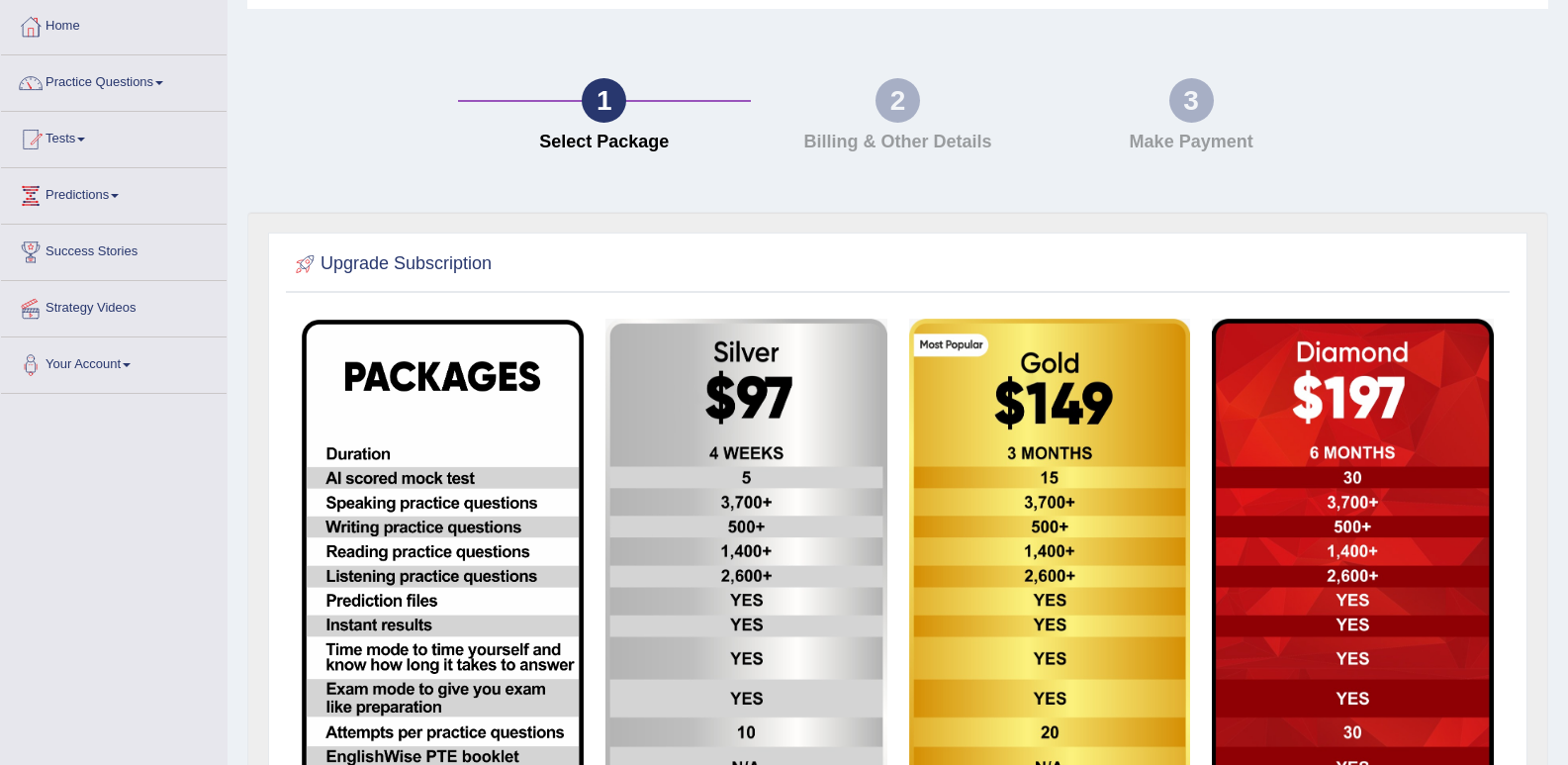
scroll to position [99, 0]
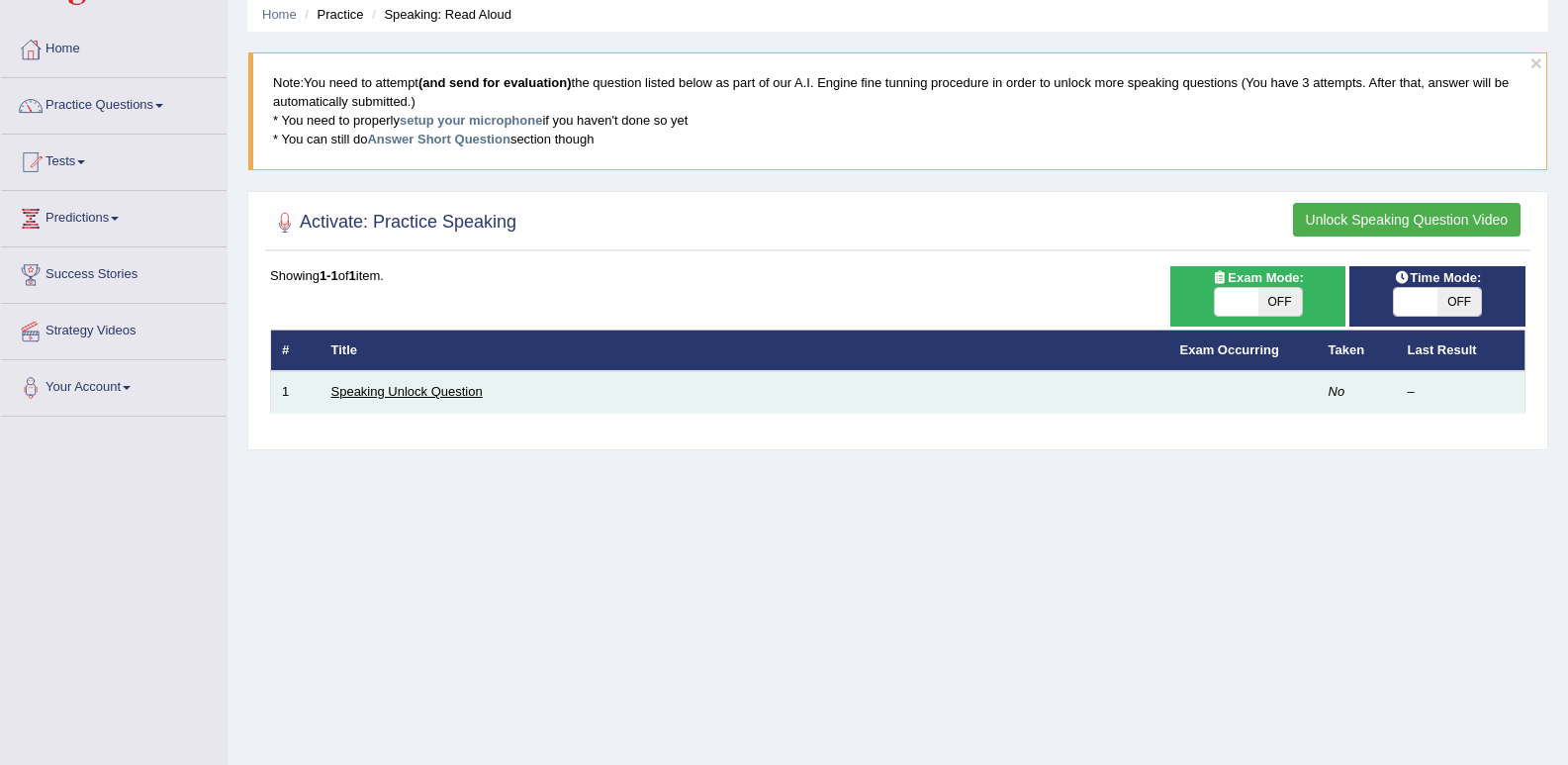
click at [435, 392] on link "Speaking Unlock Question" at bounding box center [407, 390] width 151 height 15
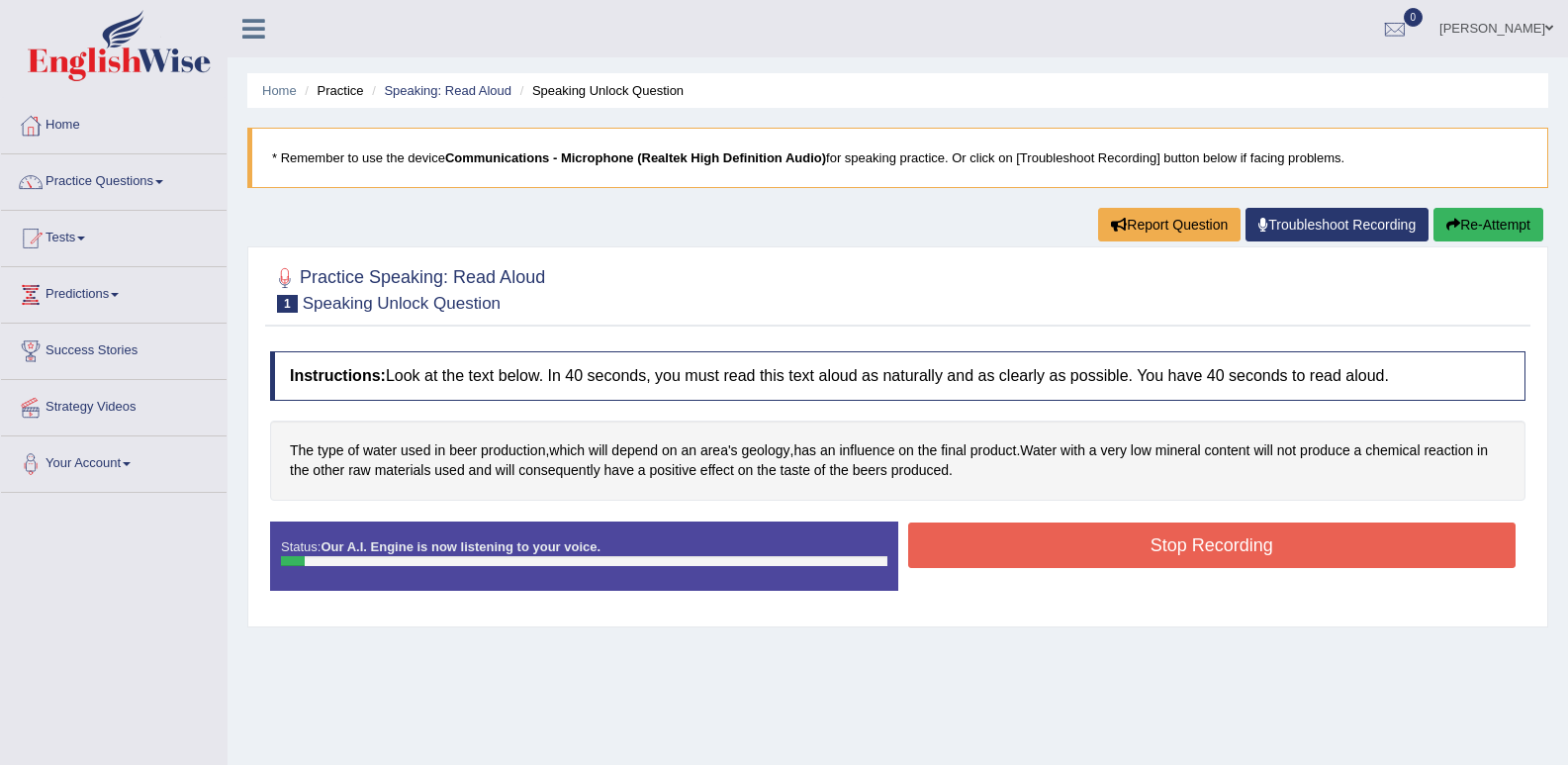
click at [1074, 550] on button "Stop Recording" at bounding box center [1212, 546] width 608 height 46
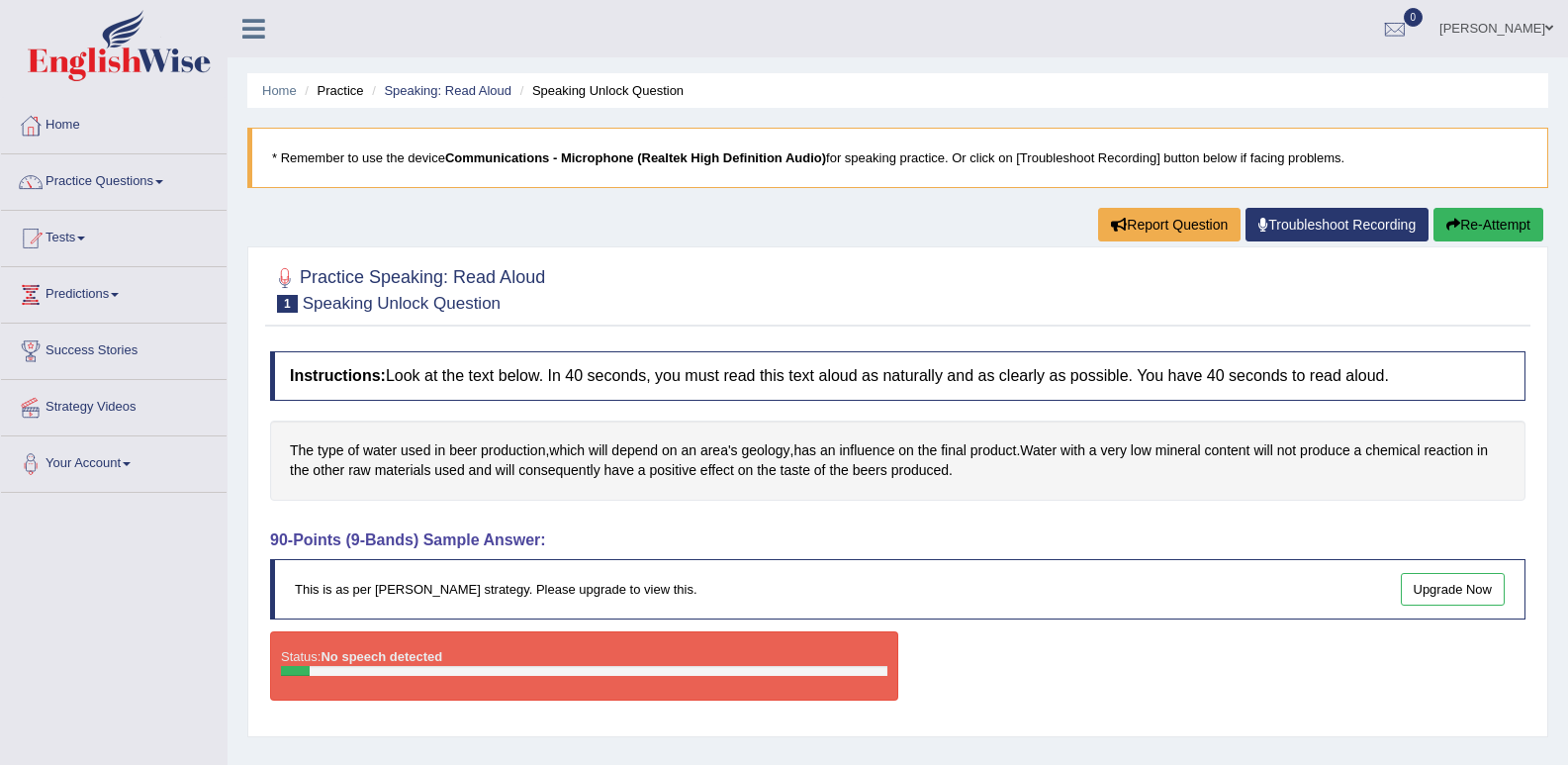
click at [148, 238] on link "Tests" at bounding box center [113, 236] width 225 height 50
